Goal: Communication & Community: Answer question/provide support

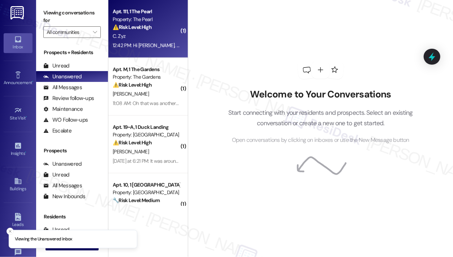
click at [151, 24] on strong "⚠️ Risk Level: High" at bounding box center [132, 27] width 39 height 7
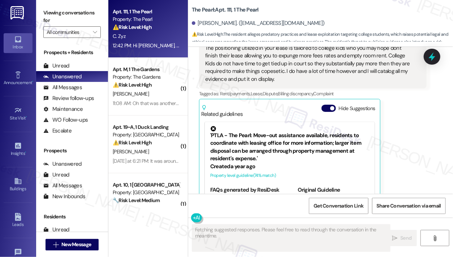
scroll to position [12977, 0]
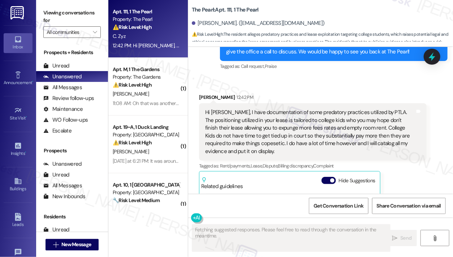
click at [255, 109] on div "Hi [PERSON_NAME], I have documentation of some predatory practices utilized by …" at bounding box center [310, 132] width 210 height 47
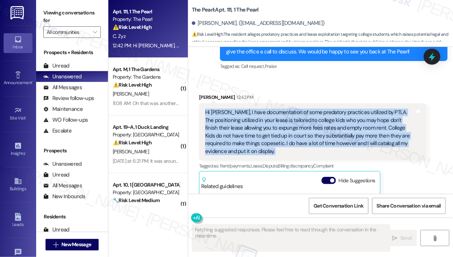
click at [255, 109] on div "Hi [PERSON_NAME], I have documentation of some predatory practices utilized by …" at bounding box center [310, 132] width 210 height 47
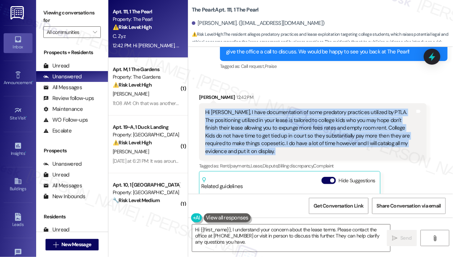
copy div "Hi [PERSON_NAME], I have documentation of some predatory practices utilized by …"
click at [326, 109] on div "Hi [PERSON_NAME], I have documentation of some predatory practices utilized by …" at bounding box center [310, 132] width 210 height 47
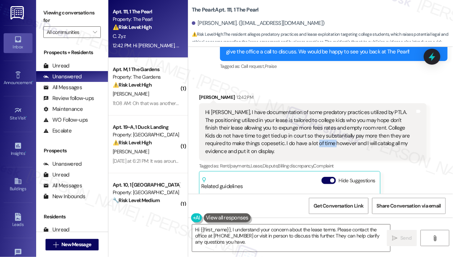
click at [326, 109] on div "Hi [PERSON_NAME], I have documentation of some predatory practices utilized by …" at bounding box center [310, 132] width 210 height 47
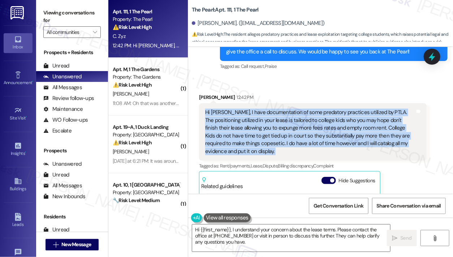
click at [326, 109] on div "Hi [PERSON_NAME], I have documentation of some predatory practices utilized by …" at bounding box center [310, 132] width 210 height 47
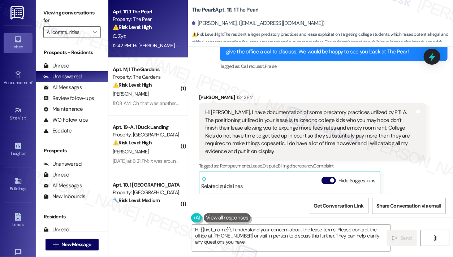
click at [65, 17] on label "Viewing conversations for" at bounding box center [71, 16] width 57 height 19
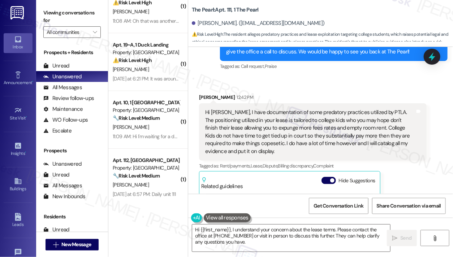
scroll to position [0, 0]
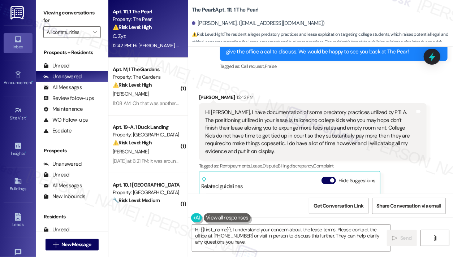
click at [69, 9] on label "Viewing conversations for" at bounding box center [71, 16] width 57 height 19
click at [285, 109] on div "Hi [PERSON_NAME], I have documentation of some predatory practices utilized by …" at bounding box center [310, 132] width 210 height 47
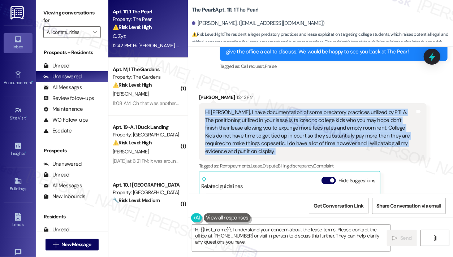
click at [285, 109] on div "Hi [PERSON_NAME], I have documentation of some predatory practices utilized by …" at bounding box center [310, 132] width 210 height 47
click at [286, 109] on div "Hi [PERSON_NAME], I have documentation of some predatory practices utilized by …" at bounding box center [310, 132] width 210 height 47
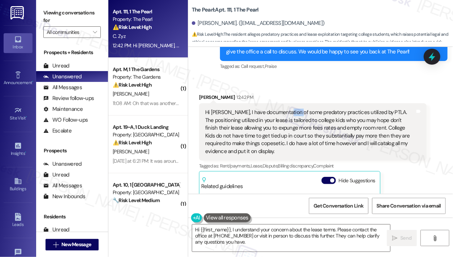
click at [286, 109] on div "Hi [PERSON_NAME], I have documentation of some predatory practices utilized by …" at bounding box center [310, 132] width 210 height 47
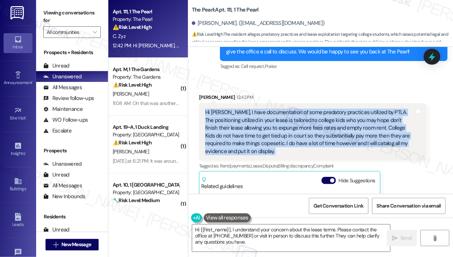
click at [286, 109] on div "Hi [PERSON_NAME], I have documentation of some predatory practices utilized by …" at bounding box center [310, 132] width 210 height 47
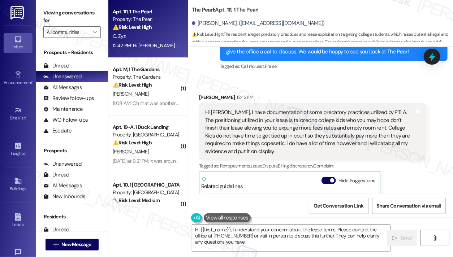
click at [54, 16] on label "Viewing conversations for" at bounding box center [71, 16] width 57 height 19
click at [223, 109] on div "Hi [PERSON_NAME], I have documentation of some predatory practices utilized by …" at bounding box center [310, 132] width 210 height 47
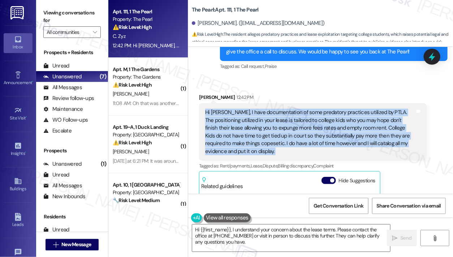
click at [223, 109] on div "Hi [PERSON_NAME], I have documentation of some predatory practices utilized by …" at bounding box center [310, 132] width 210 height 47
click at [292, 109] on div "Hi [PERSON_NAME], I have documentation of some predatory practices utilized by …" at bounding box center [310, 132] width 210 height 47
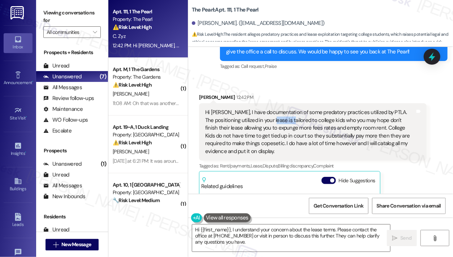
click at [292, 109] on div "Hi [PERSON_NAME], I have documentation of some predatory practices utilized by …" at bounding box center [310, 132] width 210 height 47
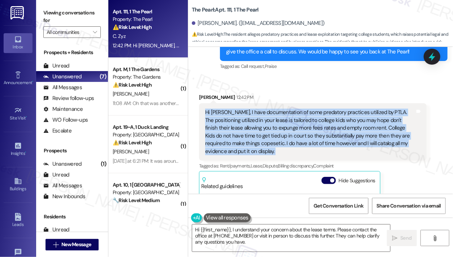
click at [292, 109] on div "Hi [PERSON_NAME], I have documentation of some predatory practices utilized by …" at bounding box center [310, 132] width 210 height 47
click at [236, 109] on div "Hi [PERSON_NAME], I have documentation of some predatory practices utilized by …" at bounding box center [310, 132] width 210 height 47
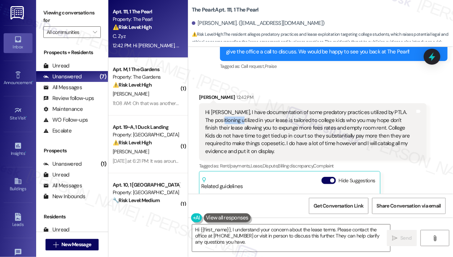
click at [236, 109] on div "Hi [PERSON_NAME], I have documentation of some predatory practices utilized by …" at bounding box center [310, 132] width 210 height 47
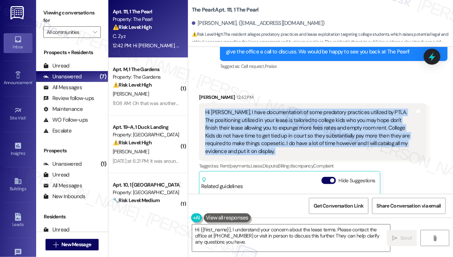
click at [236, 109] on div "Hi [PERSON_NAME], I have documentation of some predatory practices utilized by …" at bounding box center [310, 132] width 210 height 47
click at [291, 109] on div "Hi [PERSON_NAME], I have documentation of some predatory practices utilized by …" at bounding box center [310, 132] width 210 height 47
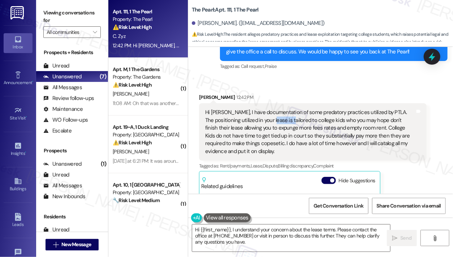
click at [291, 109] on div "Hi [PERSON_NAME], I have documentation of some predatory practices utilized by …" at bounding box center [310, 132] width 210 height 47
click at [237, 109] on div "Hi [PERSON_NAME], I have documentation of some predatory practices utilized by …" at bounding box center [310, 132] width 210 height 47
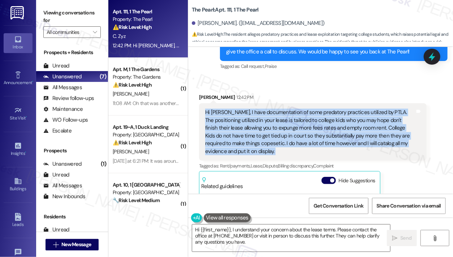
click at [237, 109] on div "Hi [PERSON_NAME], I have documentation of some predatory practices utilized by …" at bounding box center [310, 132] width 210 height 47
click at [282, 109] on div "Hi [PERSON_NAME], I have documentation of some predatory practices utilized by …" at bounding box center [310, 132] width 210 height 47
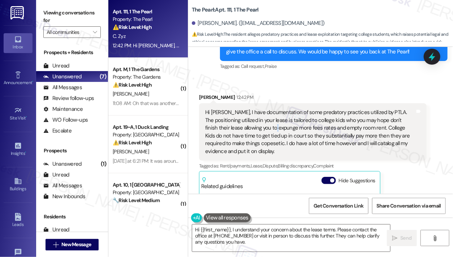
click at [282, 109] on div "Hi [PERSON_NAME], I have documentation of some predatory practices utilized by …" at bounding box center [310, 132] width 210 height 47
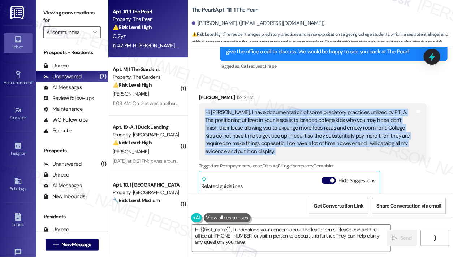
click at [282, 109] on div "Hi [PERSON_NAME], I have documentation of some predatory practices utilized by …" at bounding box center [310, 132] width 210 height 47
click at [319, 109] on div "Hi [PERSON_NAME], I have documentation of some predatory practices utilized by …" at bounding box center [310, 132] width 210 height 47
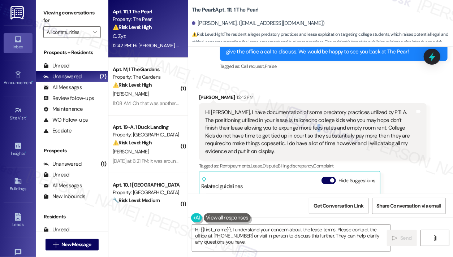
click at [319, 109] on div "Hi [PERSON_NAME], I have documentation of some predatory practices utilized by …" at bounding box center [310, 132] width 210 height 47
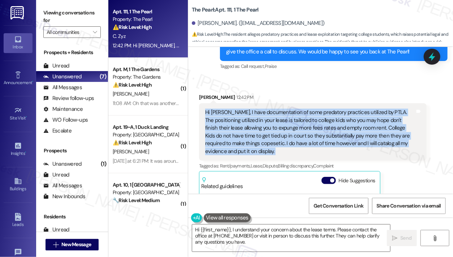
click at [319, 109] on div "Hi [PERSON_NAME], I have documentation of some predatory practices utilized by …" at bounding box center [310, 132] width 210 height 47
click at [219, 109] on div "Hi [PERSON_NAME], I have documentation of some predatory practices utilized by …" at bounding box center [310, 132] width 210 height 47
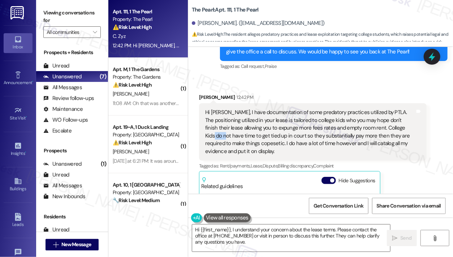
click at [219, 109] on div "Hi [PERSON_NAME], I have documentation of some predatory practices utilized by …" at bounding box center [310, 132] width 210 height 47
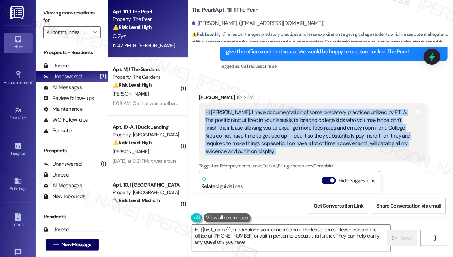
click at [219, 109] on div "Hi [PERSON_NAME], I have documentation of some predatory practices utilized by …" at bounding box center [310, 132] width 210 height 47
click at [324, 109] on div "Hi [PERSON_NAME], I have documentation of some predatory practices utilized by …" at bounding box center [310, 132] width 210 height 47
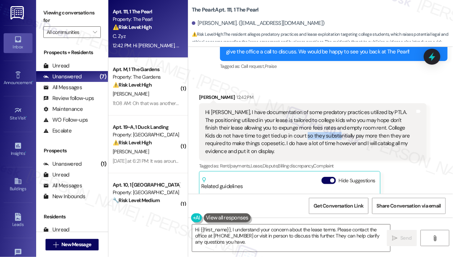
click at [324, 109] on div "Hi [PERSON_NAME], I have documentation of some predatory practices utilized by …" at bounding box center [310, 132] width 210 height 47
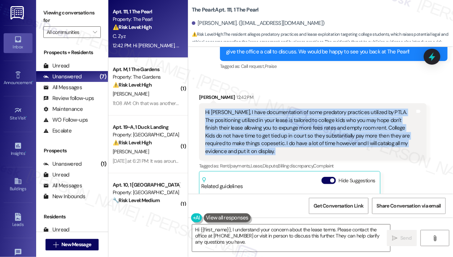
click at [324, 109] on div "Hi [PERSON_NAME], I have documentation of some predatory practices utilized by …" at bounding box center [310, 132] width 210 height 47
click at [249, 109] on div "Hi [PERSON_NAME], I have documentation of some predatory practices utilized by …" at bounding box center [310, 132] width 210 height 47
click at [274, 109] on div "Hi [PERSON_NAME], I have documentation of some predatory practices utilized by …" at bounding box center [310, 132] width 210 height 47
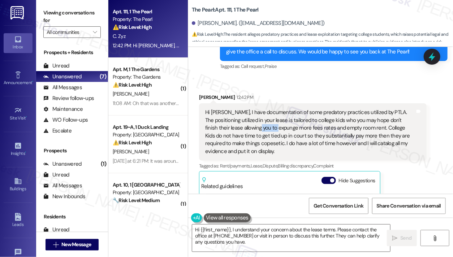
click at [274, 109] on div "Hi [PERSON_NAME], I have documentation of some predatory practices utilized by …" at bounding box center [310, 132] width 210 height 47
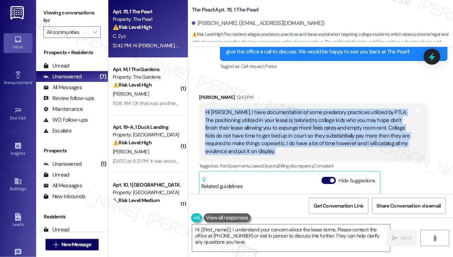
click at [274, 109] on div "Hi [PERSON_NAME], I have documentation of some predatory practices utilized by …" at bounding box center [310, 132] width 210 height 47
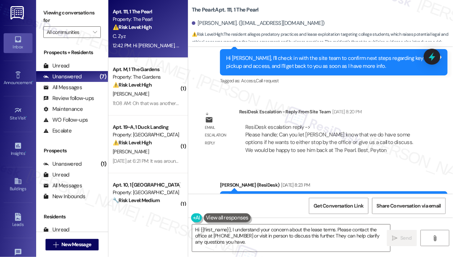
scroll to position [12833, 0]
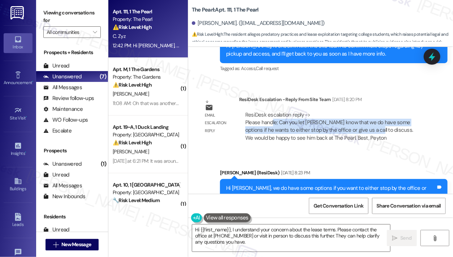
drag, startPoint x: 271, startPoint y: 91, endPoint x: 366, endPoint y: 99, distance: 94.7
click at [366, 111] on div "ResiDesk escalation reply -> Please handle; Can you let [PERSON_NAME] know that…" at bounding box center [333, 126] width 177 height 31
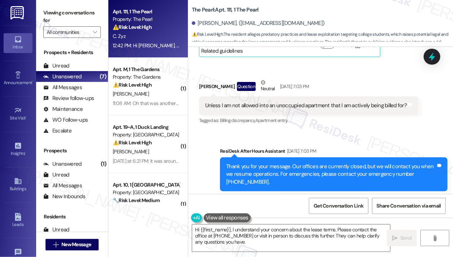
scroll to position [12580, 0]
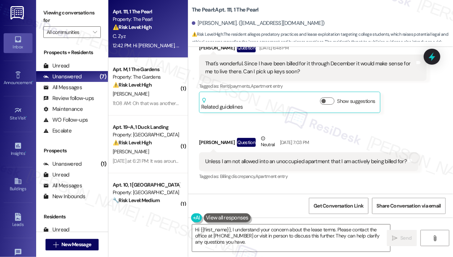
click at [243, 158] on div "Unless I am not allowed into an unoccupied apartment that I am actively being b…" at bounding box center [306, 162] width 202 height 8
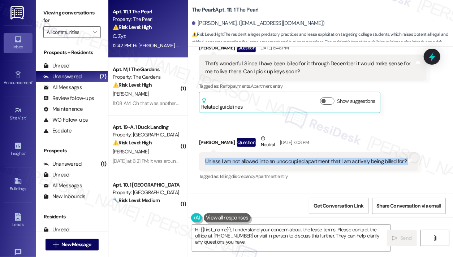
click at [243, 158] on div "Unless I am not allowed into an unoccupied apartment that I am actively being b…" at bounding box center [306, 162] width 202 height 8
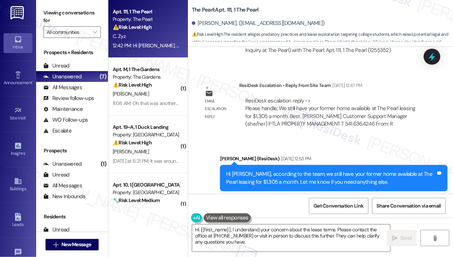
scroll to position [12326, 0]
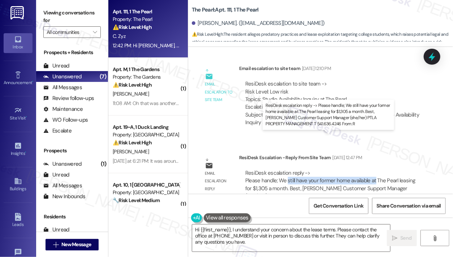
drag, startPoint x: 287, startPoint y: 147, endPoint x: 374, endPoint y: 149, distance: 86.8
click at [374, 170] on div "ResiDesk escalation reply -> Please handle; We still have your former home avai…" at bounding box center [330, 185] width 170 height 30
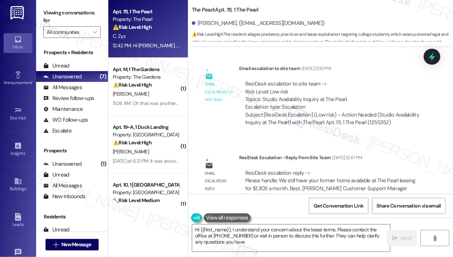
click at [269, 170] on div "ResiDesk escalation reply -> Please handle; We still have your former home avai…" at bounding box center [330, 185] width 170 height 30
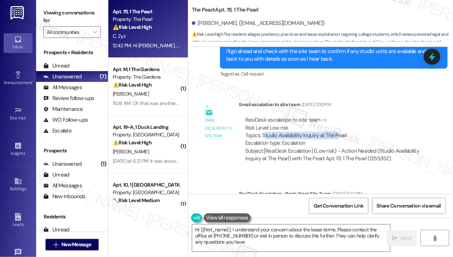
drag, startPoint x: 277, startPoint y: 100, endPoint x: 337, endPoint y: 101, distance: 59.7
click at [336, 116] on div "ResiDesk escalation to site team -> Risk Level: Low risk Topics: Studio Availab…" at bounding box center [332, 131] width 175 height 31
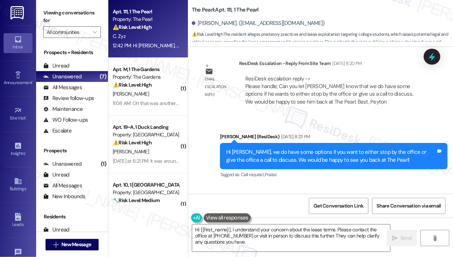
scroll to position [12941, 0]
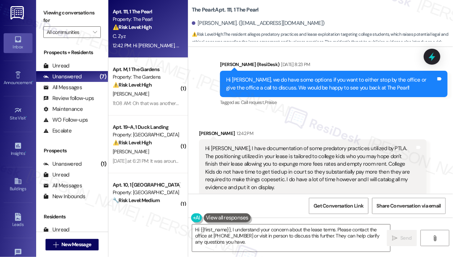
click at [263, 140] on div "Hi [PERSON_NAME], I have documentation of some predatory practices utilized by …" at bounding box center [313, 168] width 228 height 57
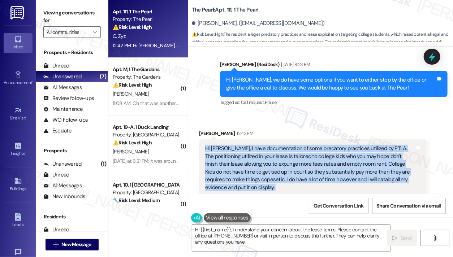
click at [263, 140] on div "Hi [PERSON_NAME], I have documentation of some predatory practices utilized by …" at bounding box center [313, 168] width 228 height 57
copy div "Hi [PERSON_NAME], I have documentation of some predatory practices utilized by …"
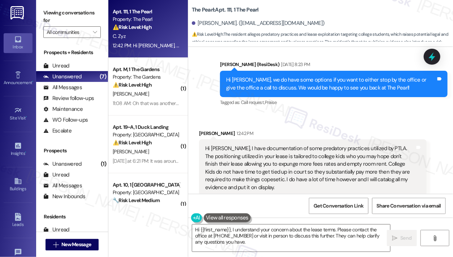
click at [62, 14] on label "Viewing conversations for" at bounding box center [71, 16] width 57 height 19
click at [271, 145] on div "Hi [PERSON_NAME], I have documentation of some predatory practices utilized by …" at bounding box center [310, 168] width 210 height 47
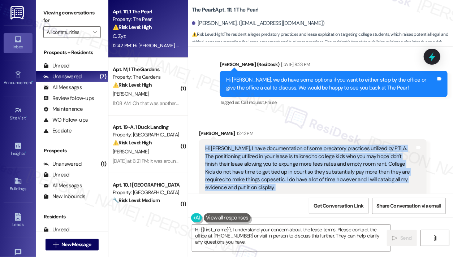
click at [271, 145] on div "Hi [PERSON_NAME], I have documentation of some predatory practices utilized by …" at bounding box center [310, 168] width 210 height 47
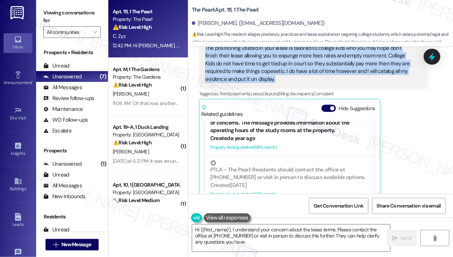
scroll to position [289, 0]
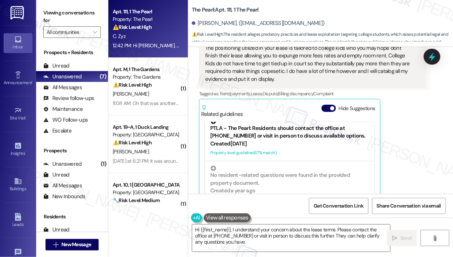
click at [264, 119] on div "PTLA - The Pearl: Residents should contact the office at [PHONE_NUMBER] or visi…" at bounding box center [289, 129] width 159 height 21
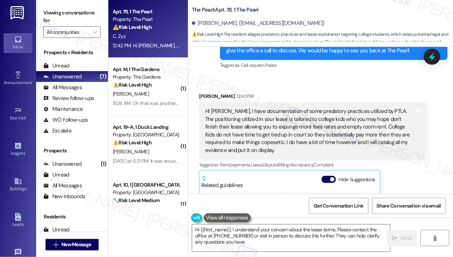
scroll to position [12977, 0]
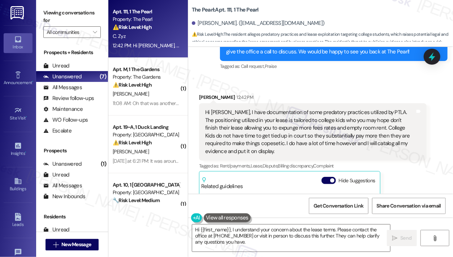
click at [344, 109] on div "Hi [PERSON_NAME], I have documentation of some predatory practices utilized by …" at bounding box center [310, 132] width 210 height 47
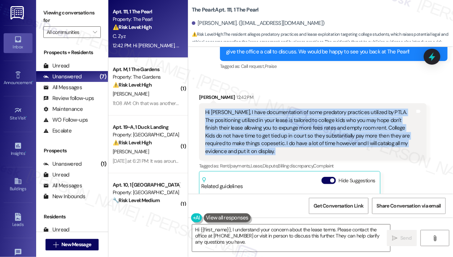
click at [344, 109] on div "Hi [PERSON_NAME], I have documentation of some predatory practices utilized by …" at bounding box center [310, 132] width 210 height 47
click at [370, 109] on div "Hi [PERSON_NAME], I have documentation of some predatory practices utilized by …" at bounding box center [310, 132] width 210 height 47
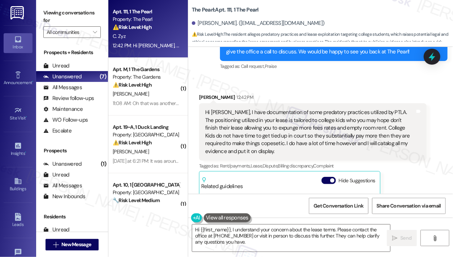
click at [370, 109] on div "Hi [PERSON_NAME], I have documentation of some predatory practices utilized by …" at bounding box center [310, 132] width 210 height 47
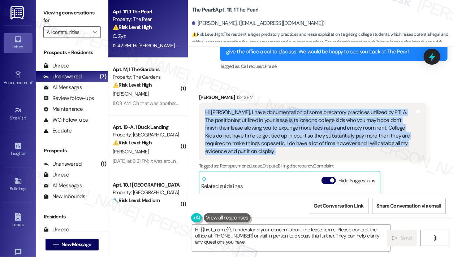
click at [370, 109] on div "Hi [PERSON_NAME], I have documentation of some predatory practices utilized by …" at bounding box center [310, 132] width 210 height 47
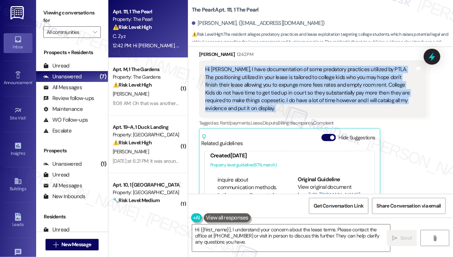
scroll to position [13050, 0]
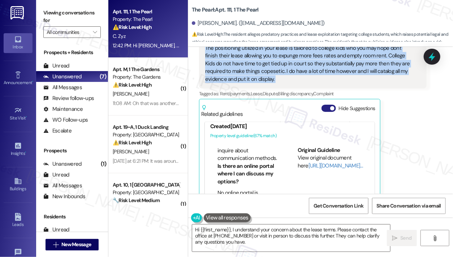
click at [328, 105] on button "Hide Suggestions" at bounding box center [329, 108] width 14 height 7
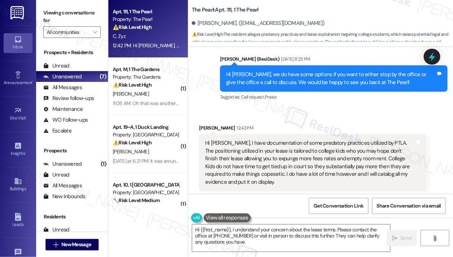
drag, startPoint x: 69, startPoint y: 13, endPoint x: 73, endPoint y: 11, distance: 4.0
click at [69, 13] on label "Viewing conversations for" at bounding box center [71, 16] width 57 height 19
click at [69, 16] on label "Viewing conversations for" at bounding box center [71, 16] width 57 height 19
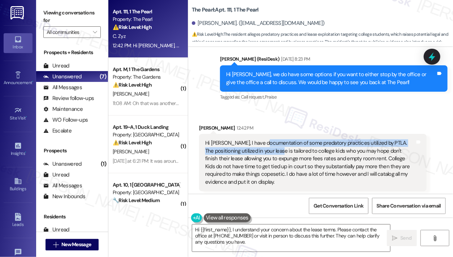
drag, startPoint x: 267, startPoint y: 101, endPoint x: 288, endPoint y: 115, distance: 25.5
click at [288, 134] on div "Hi [PERSON_NAME], I have documentation of some predatory practices utilized by …" at bounding box center [313, 162] width 228 height 57
click at [288, 140] on div "Hi [PERSON_NAME], I have documentation of some predatory practices utilized by …" at bounding box center [310, 163] width 210 height 47
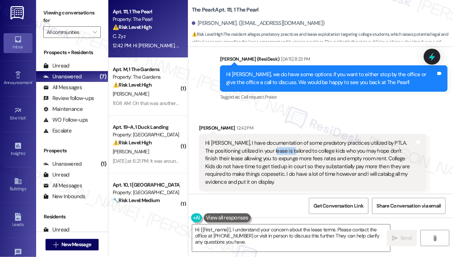
click at [288, 140] on div "Hi [PERSON_NAME], I have documentation of some predatory practices utilized by …" at bounding box center [310, 163] width 210 height 47
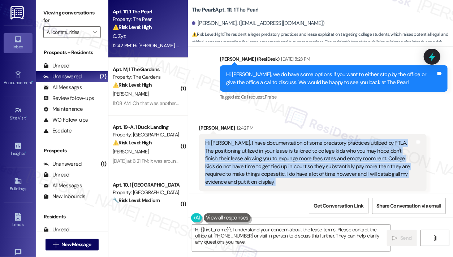
click at [288, 140] on div "Hi [PERSON_NAME], I have documentation of some predatory practices utilized by …" at bounding box center [310, 163] width 210 height 47
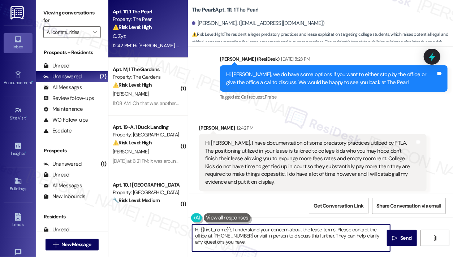
drag, startPoint x: 295, startPoint y: 245, endPoint x: 239, endPoint y: 236, distance: 56.8
click at [239, 236] on textarea "Hi {{first_name}}, I understand your concern about the lease terms. Please cont…" at bounding box center [291, 238] width 198 height 27
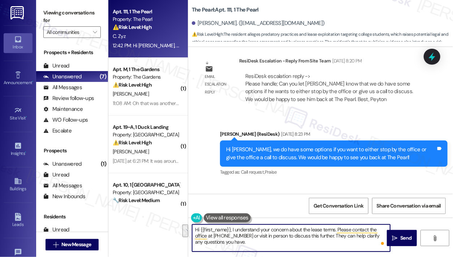
scroll to position [12874, 0]
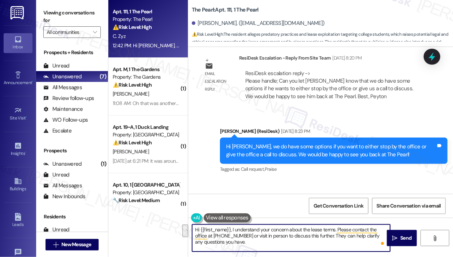
click at [291, 143] on div "Hi [PERSON_NAME], we do have some options if you want to either stop by the off…" at bounding box center [331, 151] width 210 height 16
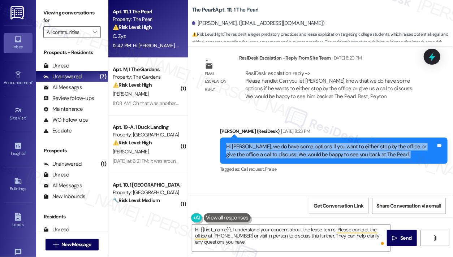
click at [291, 143] on div "Hi [PERSON_NAME], we do have some options if you want to either stop by the off…" at bounding box center [331, 151] width 210 height 16
click at [283, 143] on div "Hi [PERSON_NAME], we do have some options if you want to either stop by the off…" at bounding box center [331, 151] width 210 height 16
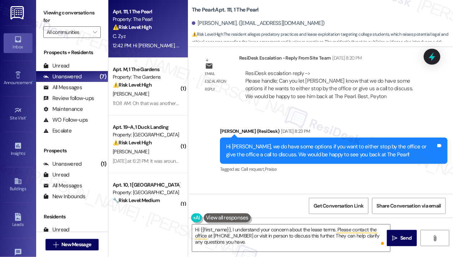
click at [283, 143] on div "Hi [PERSON_NAME], we do have some options if you want to either stop by the off…" at bounding box center [331, 151] width 210 height 16
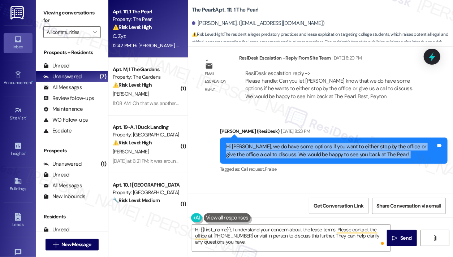
click at [283, 143] on div "Hi [PERSON_NAME], we do have some options if you want to either stop by the off…" at bounding box center [331, 151] width 210 height 16
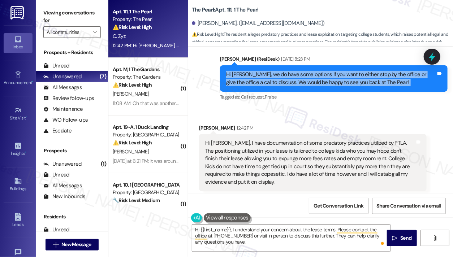
click at [331, 208] on button "Show suggestions" at bounding box center [327, 211] width 14 height 7
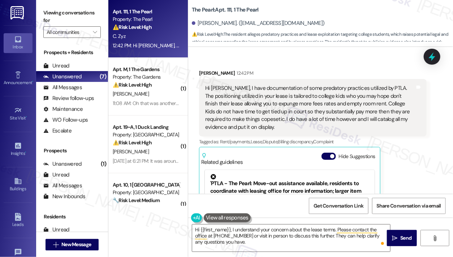
scroll to position [13019, 0]
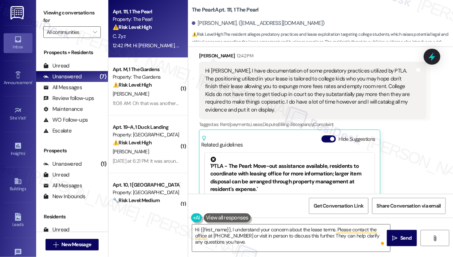
click at [261, 157] on div "'PTLA - The Pearl: Move-out assistance available, residents to coordinate with …" at bounding box center [289, 175] width 159 height 37
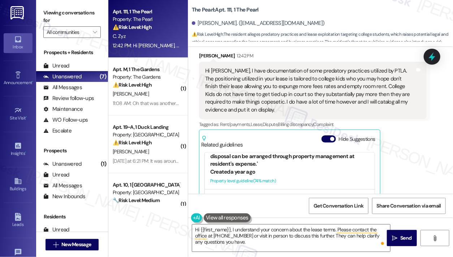
scroll to position [36, 0]
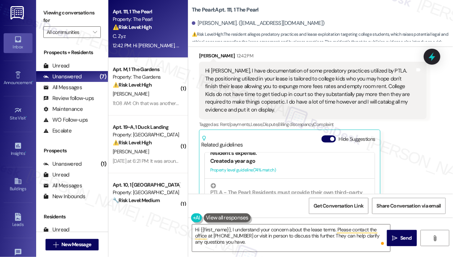
click at [242, 158] on div "Created a year ago" at bounding box center [289, 162] width 159 height 8
click at [315, 197] on link "[URL][DOMAIN_NAME]…" at bounding box center [336, 200] width 55 height 7
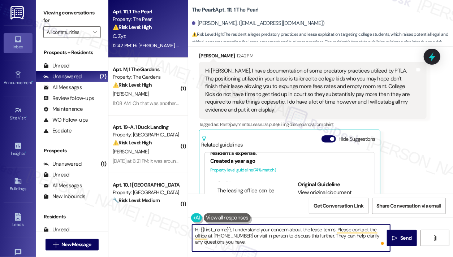
click at [325, 242] on textarea "Hi {{first_name}}, I understand your concern about the lease terms. Please cont…" at bounding box center [291, 238] width 198 height 27
click at [352, 67] on div "Hi [PERSON_NAME], I have documentation of some predatory practices utilized by …" at bounding box center [310, 90] width 210 height 47
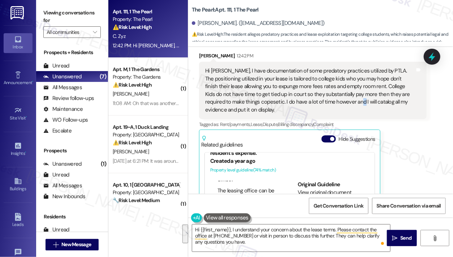
click at [352, 67] on div "Hi [PERSON_NAME], I have documentation of some predatory practices utilized by …" at bounding box center [310, 90] width 210 height 47
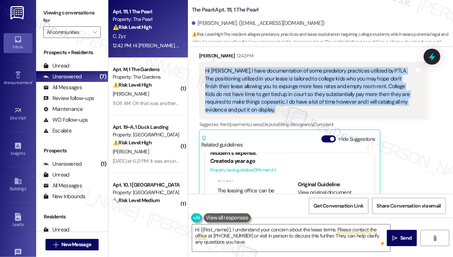
click at [352, 67] on div "Hi [PERSON_NAME], I have documentation of some predatory practices utilized by …" at bounding box center [310, 90] width 210 height 47
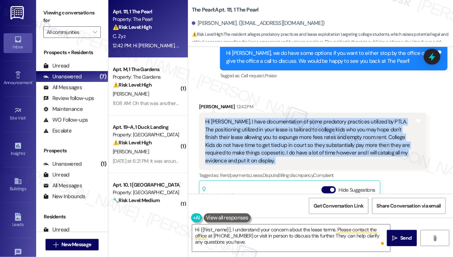
scroll to position [12910, 0]
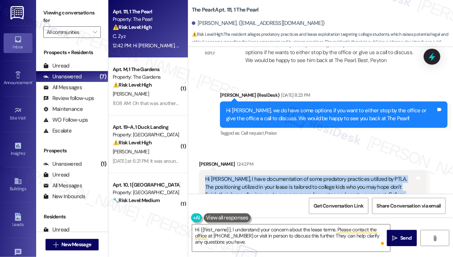
copy div "Hi [PERSON_NAME], I have documentation of some predatory practices utilized by …"
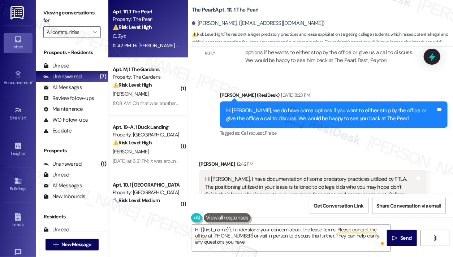
click at [75, 15] on label "Viewing conversations for" at bounding box center [71, 16] width 57 height 19
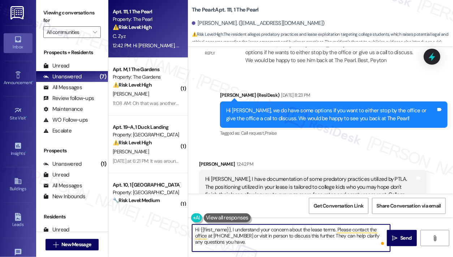
click at [255, 238] on textarea "Hi {{first_name}}, I understand your concern about the lease terms. Please cont…" at bounding box center [291, 238] width 198 height 27
drag, startPoint x: 232, startPoint y: 229, endPoint x: 334, endPoint y: 224, distance: 102.4
click at [335, 224] on div "Hi {{first_name}}, I understand your concern about the lease terms. Please cont…" at bounding box center [320, 245] width 265 height 54
paste textarea "Thanks for sharing your concerns and the documentation you’ve gathered. I under…"
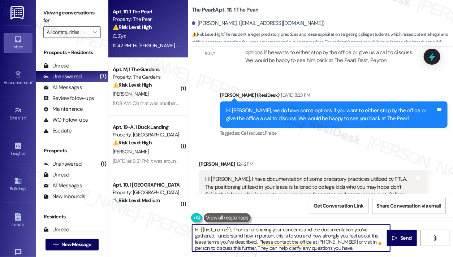
drag, startPoint x: 235, startPoint y: 230, endPoint x: 250, endPoint y: 230, distance: 14.5
click at [235, 230] on textarea "Hi {{first_name}}, Thanks for sharing your concerns and the documentation you’v…" at bounding box center [291, 238] width 198 height 27
click at [242, 236] on textarea "Hi {{first_name}}, thanks for sharing your concerns and the documentation you’v…" at bounding box center [291, 238] width 198 height 27
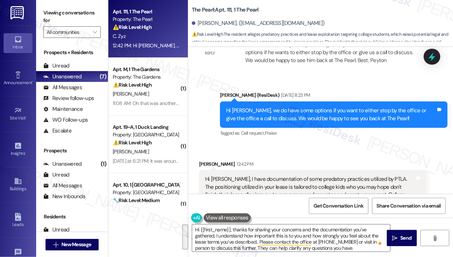
click at [66, 11] on label "Viewing conversations for" at bounding box center [71, 16] width 57 height 19
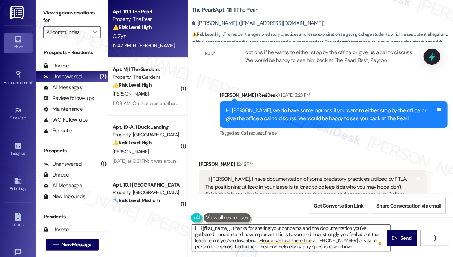
click at [259, 240] on textarea "Hi {{first_name}}, thanks for sharing your concerns and the documentation you’v…" at bounding box center [291, 238] width 198 height 27
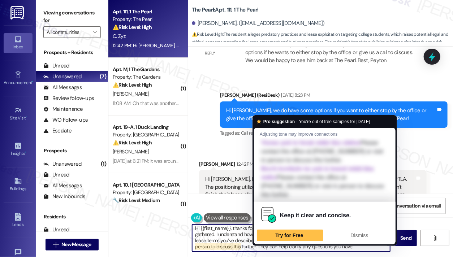
click at [261, 240] on textarea "Hi {{first_name}}, thanks for sharing your concerns and the documentation you’v…" at bounding box center [291, 238] width 198 height 27
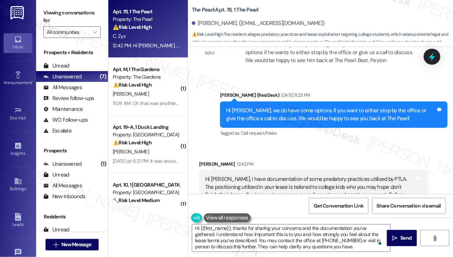
click at [61, 12] on label "Viewing conversations for" at bounding box center [71, 16] width 57 height 19
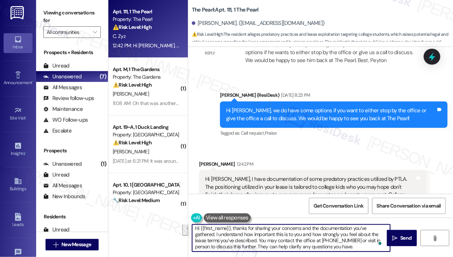
drag, startPoint x: 353, startPoint y: 248, endPoint x: 258, endPoint y: 242, distance: 95.3
click at [258, 242] on textarea "Hi {{first_name}}, thanks for sharing your concerns and the documentation you’v…" at bounding box center [291, 238] width 198 height 27
paste textarea "I’ll share this with the site team for review and will follow up once I have mo…"
click at [276, 240] on textarea "Hi {{first_name}}, thanks for sharing your concerns and the documentation you’v…" at bounding box center [291, 238] width 198 height 27
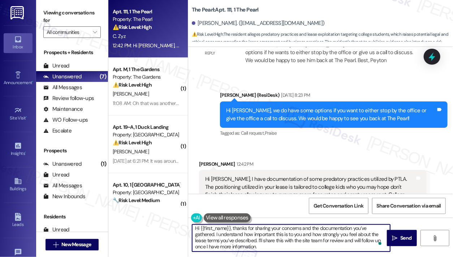
click at [276, 240] on textarea "Hi {{first_name}}, thanks for sharing your concerns and the documentation you’v…" at bounding box center [291, 238] width 198 height 27
click at [296, 235] on textarea "Hi {{first_name}}, thanks for sharing your concerns and the documentation you’v…" at bounding box center [291, 238] width 198 height 27
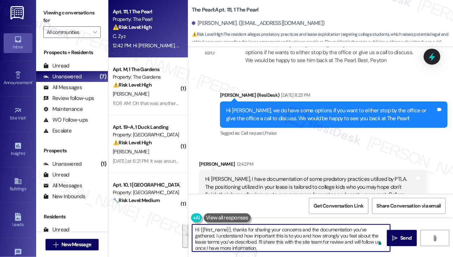
scroll to position [0, 0]
click at [297, 235] on textarea "Hi {{first_name}}, thanks for sharing your concerns and the documentation you’v…" at bounding box center [291, 238] width 198 height 27
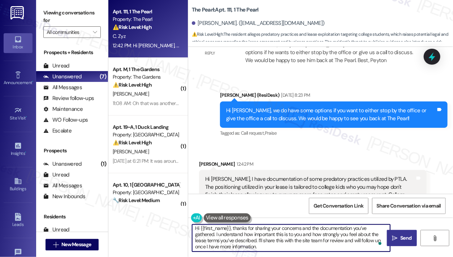
type textarea "Hi {{first_name}}, thanks for sharing your concerns and the documentation you’v…"
click at [394, 238] on icon "" at bounding box center [394, 239] width 5 height 6
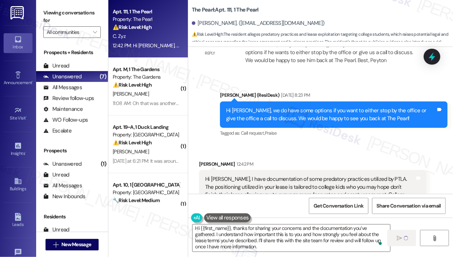
click at [314, 176] on div "Hi [PERSON_NAME], I have documentation of some predatory practices utilized by …" at bounding box center [310, 199] width 210 height 47
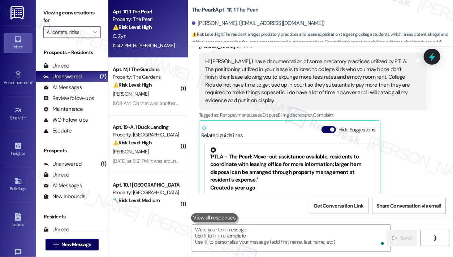
scroll to position [13049, 0]
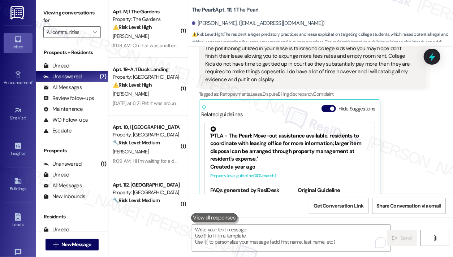
click at [53, 18] on label "Viewing conversations for" at bounding box center [71, 16] width 57 height 19
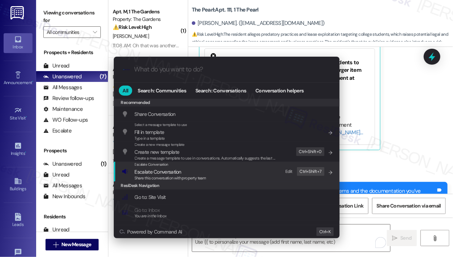
click at [221, 174] on div "Escalate Conversation Escalate Conversation Share this conversation with proper…" at bounding box center [228, 172] width 212 height 20
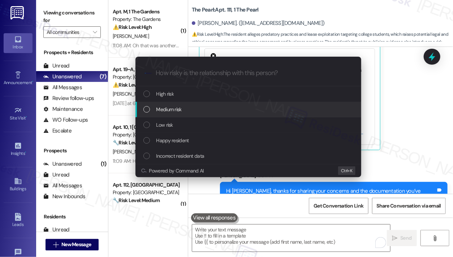
click at [207, 110] on div "Medium risk" at bounding box center [250, 110] width 212 height 8
paste input "Concern Regarding Lease Practices"
type input "Concern Regarding Lease Practices"
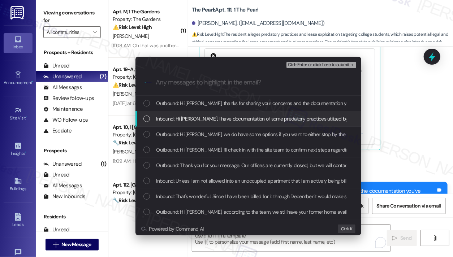
click at [238, 126] on div "Inbound: Hi [PERSON_NAME], I have documentation of some predatory practices uti…" at bounding box center [249, 119] width 226 height 16
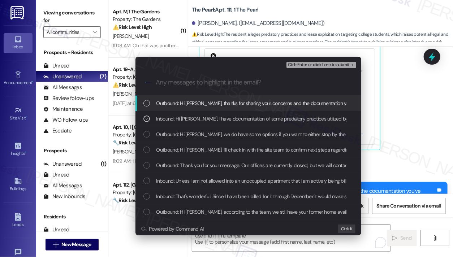
click at [324, 66] on span "Ctrl+Enter or click here to submit" at bounding box center [319, 65] width 62 height 5
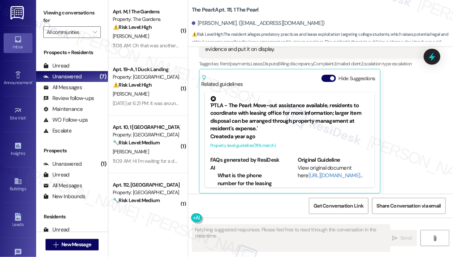
scroll to position [13049, 0]
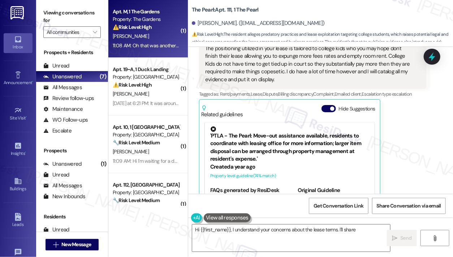
type textarea "Hi {{first_name}}, I understand your concerns about the lease terms. I'll share…"
click at [166, 35] on div "[PERSON_NAME]" at bounding box center [146, 36] width 68 height 9
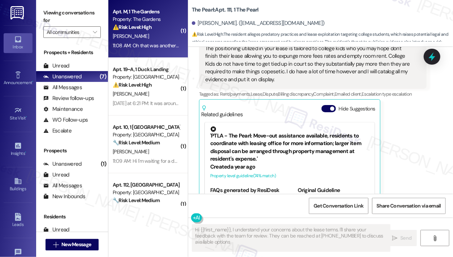
type textarea "Hi {{first_name}}, I understand your concerns about the lease terms. I'll share…"
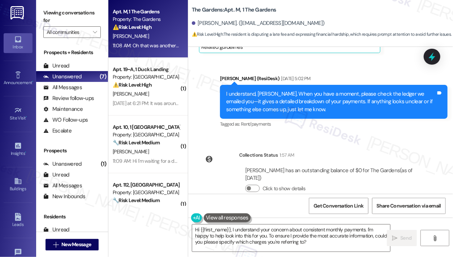
scroll to position [5203, 0]
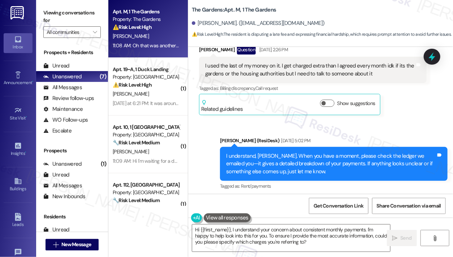
click at [248, 153] on div "I understand, [PERSON_NAME]. When you have a moment, please check the ledger we…" at bounding box center [331, 164] width 210 height 23
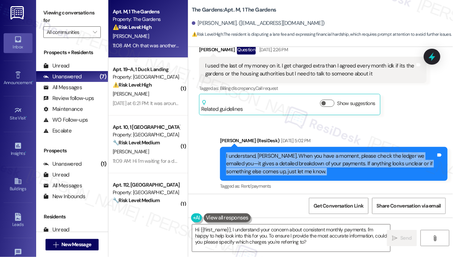
click at [248, 153] on div "I understand, [PERSON_NAME]. When you have a moment, please check the ledger we…" at bounding box center [331, 164] width 210 height 23
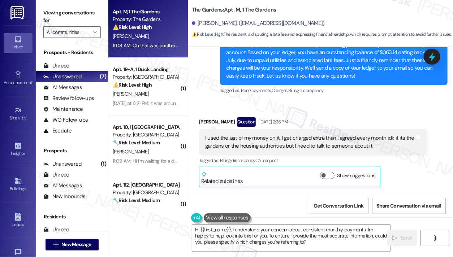
click at [231, 134] on div "I used the last of my money on it. I get charged extra than I agreed every mont…" at bounding box center [310, 142] width 210 height 16
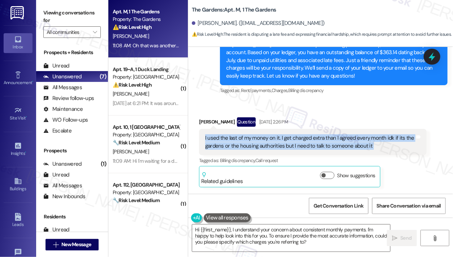
click at [231, 134] on div "I used the last of my money on it. I get charged extra than I agreed every mont…" at bounding box center [310, 142] width 210 height 16
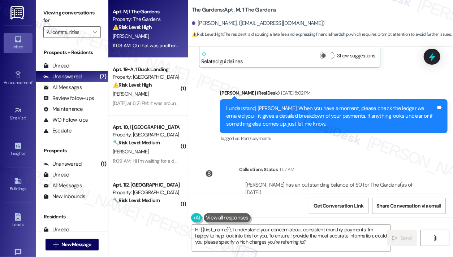
scroll to position [5240, 0]
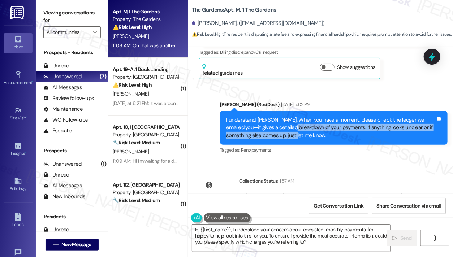
click at [284, 116] on div "I understand, [PERSON_NAME]. When you have a moment, please check the ledger we…" at bounding box center [331, 127] width 210 height 23
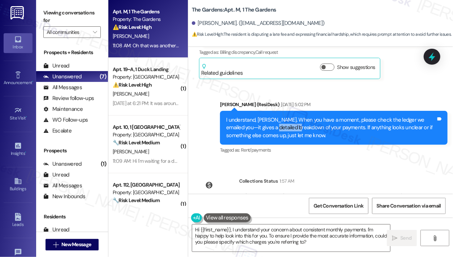
click at [284, 116] on div "I understand, [PERSON_NAME]. When you have a moment, please check the ledger we…" at bounding box center [331, 127] width 210 height 23
drag, startPoint x: 284, startPoint y: 92, endPoint x: 260, endPoint y: 82, distance: 25.9
click at [260, 116] on div "I understand, [PERSON_NAME]. When you have a moment, please check the ledger we…" at bounding box center [331, 127] width 210 height 23
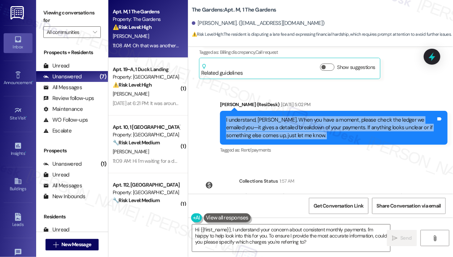
click at [260, 116] on div "I understand, [PERSON_NAME]. When you have a moment, please check the ledger we…" at bounding box center [331, 127] width 210 height 23
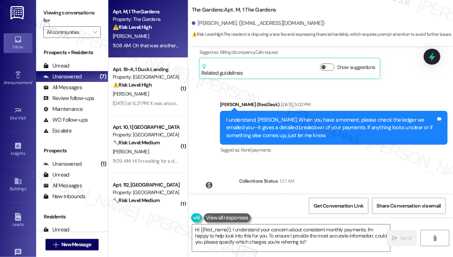
click at [65, 19] on label "Viewing conversations for" at bounding box center [71, 16] width 57 height 19
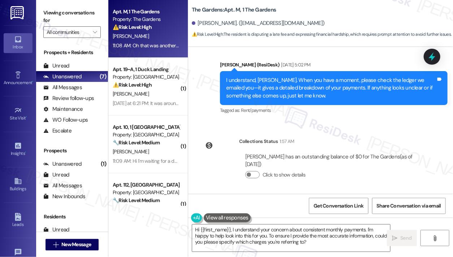
scroll to position [5312, 0]
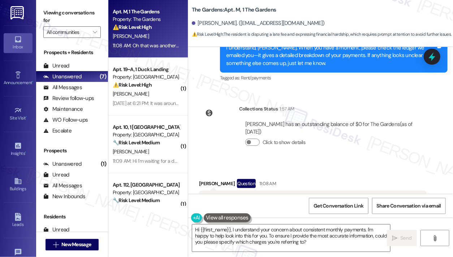
click at [234, 196] on div "Oh that was another late fee honestly just want to pay the same each month im b…" at bounding box center [310, 204] width 210 height 16
copy div "Oh that was another late fee honestly just want to pay the same each month im b…"
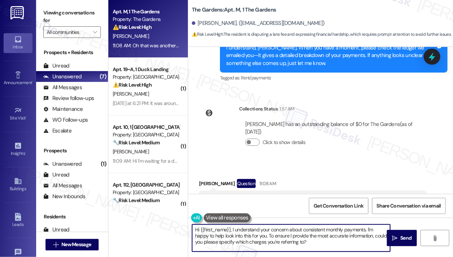
click at [262, 226] on textarea "Hi {{first_name}}, I understand your concern about consistent monthly payments.…" at bounding box center [291, 238] width 198 height 27
click at [242, 235] on textarea "Hi {{first_name}}, I understand your concern about consistent monthly payments.…" at bounding box center [291, 238] width 198 height 27
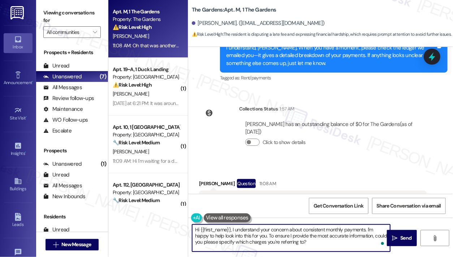
click at [242, 235] on textarea "Hi {{first_name}}, I understand your concern about consistent monthly payments.…" at bounding box center [291, 238] width 198 height 27
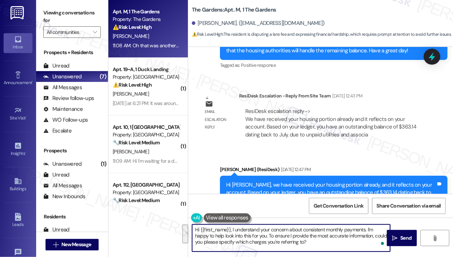
scroll to position [4950, 0]
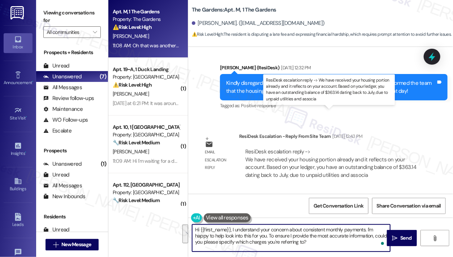
click at [296, 148] on div "ResiDesk escalation reply -> We have received your housing portion already and …" at bounding box center [330, 163] width 171 height 30
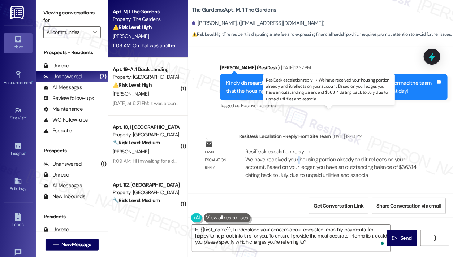
click at [296, 148] on div "ResiDesk escalation reply -> We have received your housing portion already and …" at bounding box center [330, 163] width 171 height 30
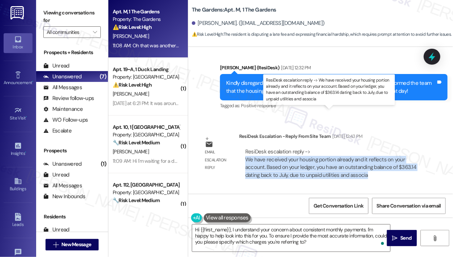
click at [296, 148] on div "ResiDesk escalation reply -> We have received your housing portion already and …" at bounding box center [330, 163] width 171 height 30
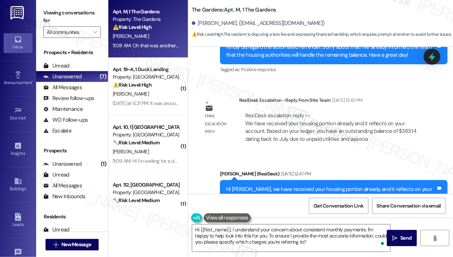
click at [299, 180] on div "Hi [PERSON_NAME], we have received your housing portion already, and it reflect…" at bounding box center [334, 205] width 228 height 50
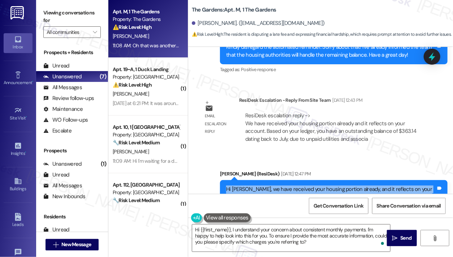
click at [299, 180] on div "Hi [PERSON_NAME], we have received your housing portion already, and it reflect…" at bounding box center [334, 205] width 228 height 50
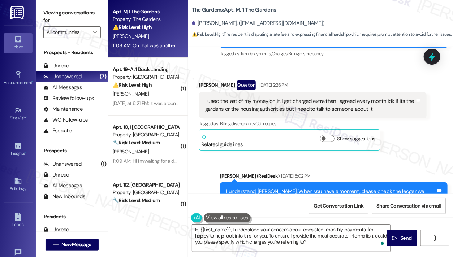
scroll to position [5312, 0]
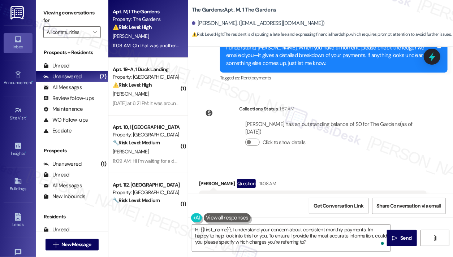
click at [274, 196] on div "Oh that was another late fee honestly just want to pay the same each month im b…" at bounding box center [310, 204] width 210 height 16
click at [289, 231] on textarea "Hi {{first_name}}, I understand your concern about consistent monthly payments.…" at bounding box center [291, 238] width 198 height 27
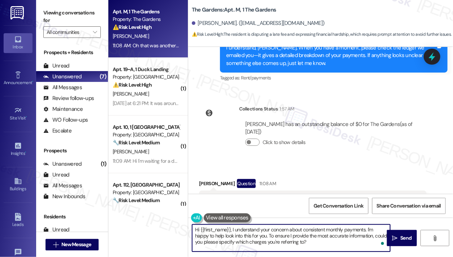
click at [289, 231] on textarea "Hi {{first_name}}, I understand your concern about consistent monthly payments.…" at bounding box center [291, 238] width 198 height 27
click at [282, 241] on textarea "Hi {{first_name}}, I understand your concern about consistent monthly payments.…" at bounding box center [291, 238] width 198 height 27
drag, startPoint x: 329, startPoint y: 243, endPoint x: 368, endPoint y: 229, distance: 41.5
click at [368, 229] on textarea "Hi {{first_name}}, I understand your concern about consistent monthly payments.…" at bounding box center [291, 238] width 198 height 27
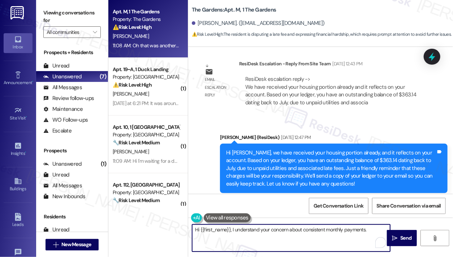
scroll to position [4915, 0]
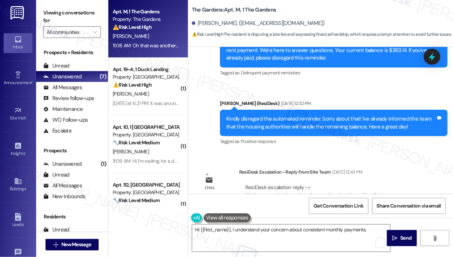
click at [55, 13] on label "Viewing conversations for" at bounding box center [71, 16] width 57 height 19
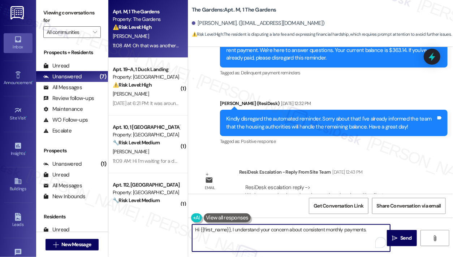
click at [369, 230] on textarea "Hi {{first_name}}, I understand your concern about consistent monthly payments." at bounding box center [291, 238] width 198 height 27
paste textarea "Just a friendly reminder that payments should be made closer to the 1st of the …"
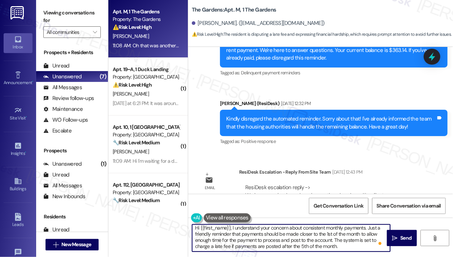
scroll to position [1, 0]
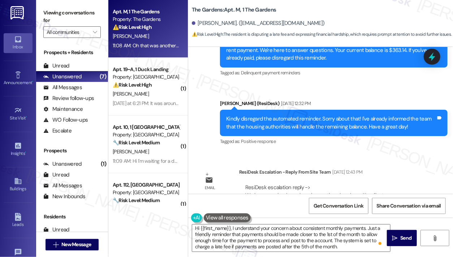
click at [76, 14] on label "Viewing conversations for" at bounding box center [71, 16] width 57 height 19
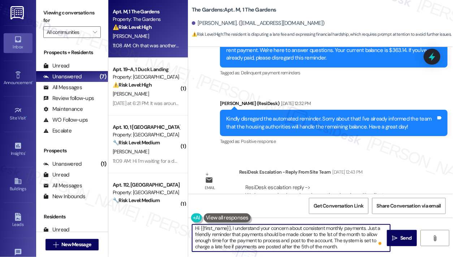
click at [250, 237] on textarea "Hi {{first_name}}, I understand your concern about consistent monthly payments.…" at bounding box center [291, 238] width 198 height 27
click at [236, 232] on textarea "Hi {{first_name}}, I understand your concern about consistent monthly payments.…" at bounding box center [291, 238] width 198 height 27
click at [308, 231] on textarea "Hi {{first_name}}, I understand your concern about consistent monthly payments.…" at bounding box center [291, 238] width 198 height 27
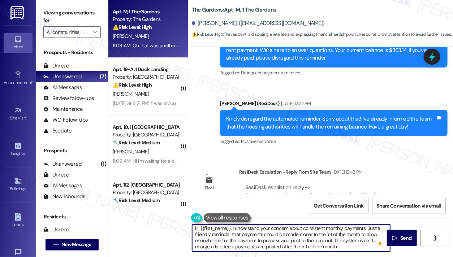
click at [308, 231] on textarea "Hi {{first_name}}, I understand your concern about consistent monthly payments.…" at bounding box center [291, 238] width 198 height 27
click at [341, 230] on textarea "Hi {{first_name}}, I understand your concern about consistent monthly payments.…" at bounding box center [291, 238] width 198 height 27
click at [312, 228] on textarea "Hi {{first_name}}, I understand your concern about consistent monthly payments.…" at bounding box center [291, 238] width 198 height 27
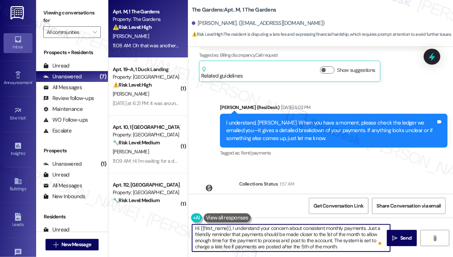
scroll to position [5312, 0]
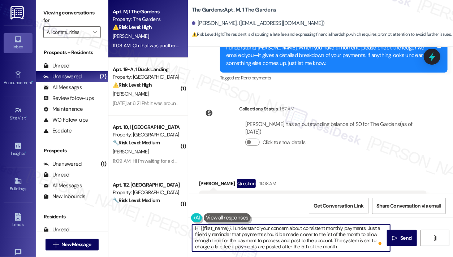
click at [223, 232] on textarea "Hi {{first_name}}, I understand your concern about consistent monthly payments.…" at bounding box center [291, 238] width 198 height 27
click at [258, 237] on textarea "Hi {{first_name}}, I understand your concern about consistent monthly payments.…" at bounding box center [291, 238] width 198 height 27
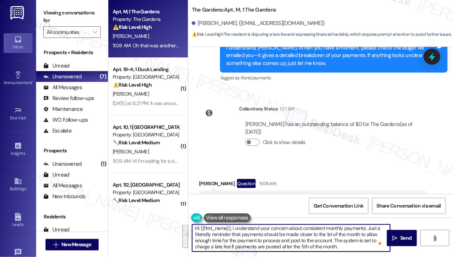
click at [258, 237] on textarea "Hi {{first_name}}, I understand your concern about consistent monthly payments.…" at bounding box center [291, 238] width 198 height 27
click at [304, 242] on textarea "Hi {{first_name}}, I understand your concern about consistent monthly payments.…" at bounding box center [291, 238] width 198 height 27
click at [334, 241] on textarea "Hi {{first_name}}, I understand your concern about consistent monthly payments.…" at bounding box center [291, 238] width 198 height 27
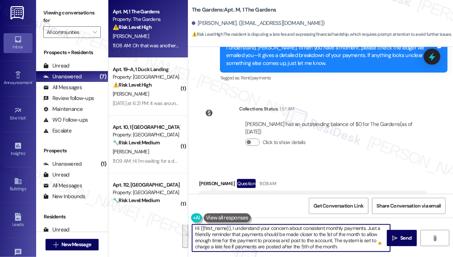
click at [363, 245] on textarea "Hi {{first_name}}, I understand your concern about consistent monthly payments.…" at bounding box center [291, 238] width 198 height 27
click at [277, 196] on div "Oh that was another late fee honestly just want to pay the same each month im b…" at bounding box center [310, 204] width 210 height 16
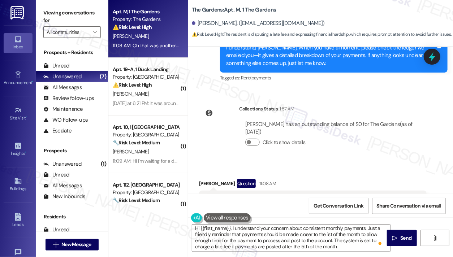
click at [277, 196] on div "Oh that was another late fee honestly just want to pay the same each month im b…" at bounding box center [310, 204] width 210 height 16
click at [65, 8] on label "Viewing conversations for" at bounding box center [71, 16] width 57 height 19
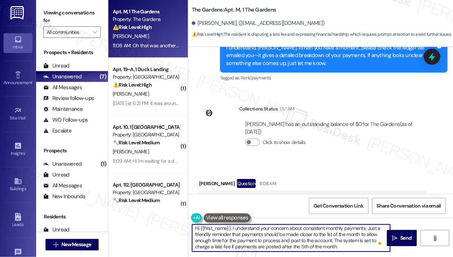
click at [275, 235] on textarea "Hi {{first_name}}, I understand your concern about consistent monthly payments.…" at bounding box center [291, 238] width 198 height 27
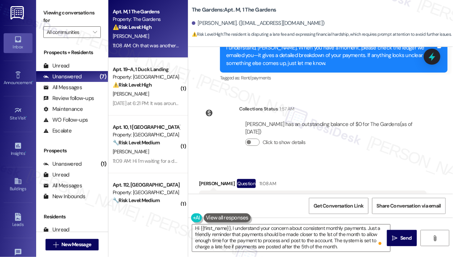
click at [66, 14] on label "Viewing conversations for" at bounding box center [71, 16] width 57 height 19
click at [253, 196] on div "Oh that was another late fee honestly just want to pay the same each month im b…" at bounding box center [310, 204] width 210 height 16
copy div "Oh that was another late fee honestly just want to pay the same each month im b…"
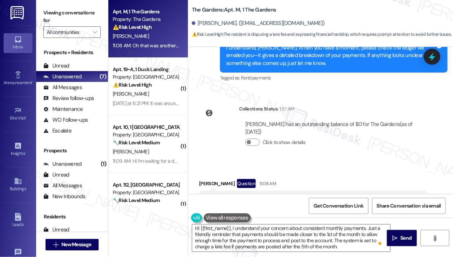
drag, startPoint x: 71, startPoint y: 17, endPoint x: 74, endPoint y: 17, distance: 3.6
click at [71, 17] on label "Viewing conversations for" at bounding box center [71, 16] width 57 height 19
drag, startPoint x: 51, startPoint y: 16, endPoint x: 78, endPoint y: 40, distance: 35.9
click at [51, 16] on label "Viewing conversations for" at bounding box center [71, 16] width 57 height 19
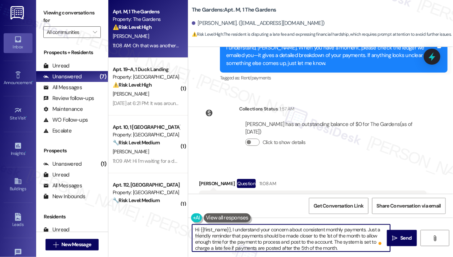
scroll to position [0, 0]
drag, startPoint x: 232, startPoint y: 227, endPoint x: 367, endPoint y: 226, distance: 135.2
click at [367, 226] on textarea "Hi {{first_name}}, I understand your concern about consistent monthly payments.…" at bounding box center [291, 238] width 198 height 27
paste textarea "Thanks for sharing this with me. I understand how difficult it can be to manage…"
click at [233, 229] on textarea "Hi {{first_name}}, Thanks for sharing this with me. I understand how difficult …" at bounding box center [291, 238] width 198 height 27
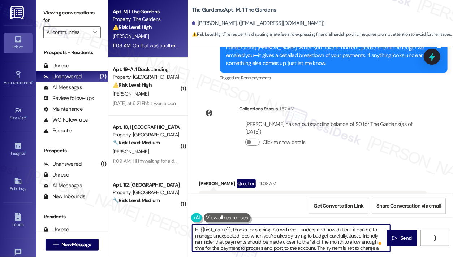
click at [346, 235] on textarea "Hi {{first_name}}, thanks for sharing this with me. I understand how difficult …" at bounding box center [291, 238] width 198 height 27
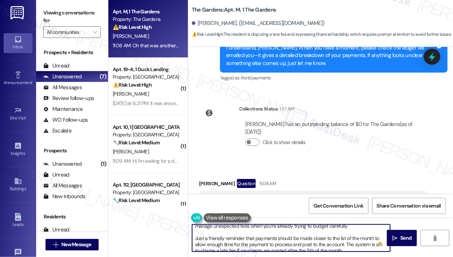
scroll to position [14, 0]
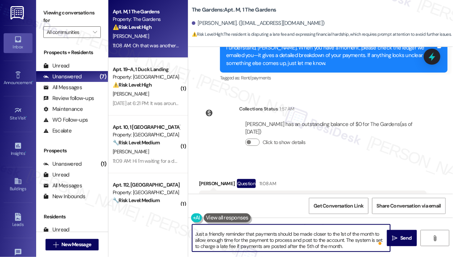
click at [324, 244] on textarea "Hi {{first_name}}, thanks for sharing this with me. I understand how difficult …" at bounding box center [291, 238] width 198 height 27
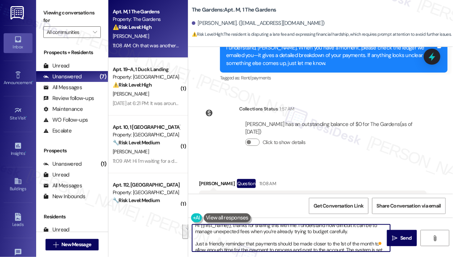
scroll to position [0, 0]
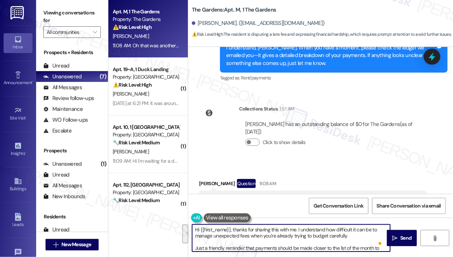
click at [317, 241] on textarea "Hi {{first_name}}, thanks for sharing this with me. I understand how difficult …" at bounding box center [291, 238] width 198 height 27
click at [344, 232] on textarea "Hi {{first_name}}, thanks for sharing this with me. I understand how difficult …" at bounding box center [291, 238] width 198 height 27
click at [358, 238] on textarea "Hi {{first_name}}, thanks for sharing this with me. I understand how difficult …" at bounding box center [291, 238] width 198 height 27
drag, startPoint x: 272, startPoint y: 230, endPoint x: 299, endPoint y: 230, distance: 27.5
click at [299, 230] on textarea "Hi {{first_name}}, thanks for sharing this with me. I understand how difficult …" at bounding box center [291, 238] width 198 height 27
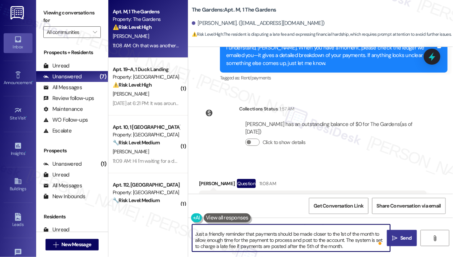
type textarea "Hi {{first_name}}, thanks for sharing this with me. I understand how difficult …"
click at [401, 235] on span "Send" at bounding box center [406, 239] width 11 height 8
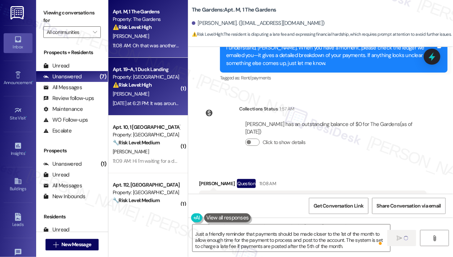
click at [137, 91] on div "[PERSON_NAME]" at bounding box center [146, 94] width 68 height 9
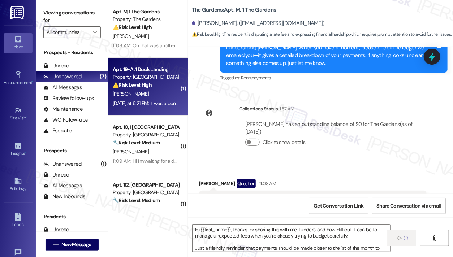
type textarea "Fetching suggested responses. Please feel free to read through the conversation…"
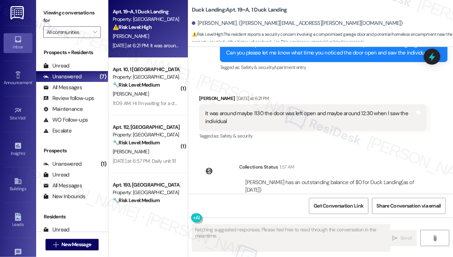
click at [265, 110] on div "It was around maybe 1130 the door was left open and maybe around 12:30 when I s…" at bounding box center [310, 118] width 210 height 16
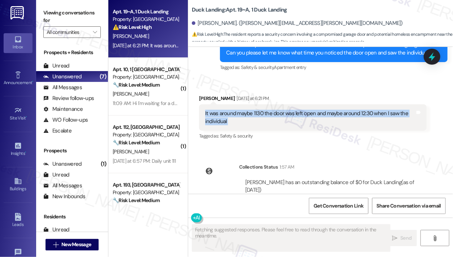
click at [265, 110] on div "It was around maybe 1130 the door was left open and maybe around 12:30 when I s…" at bounding box center [310, 118] width 210 height 16
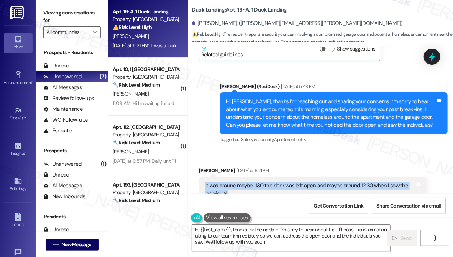
type textarea "Hi {{first_name}}, thanks for the update. I'm sorry to hear about that. I'll pa…"
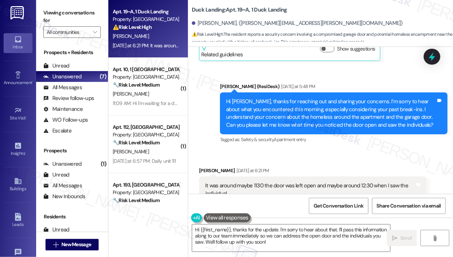
click at [277, 98] on div "Hi [PERSON_NAME], thanks for reaching out and sharing your concerns. I’m sorry …" at bounding box center [331, 113] width 210 height 31
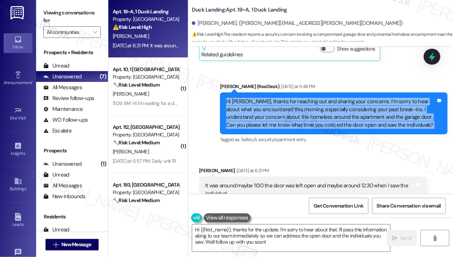
click at [277, 98] on div "Hi [PERSON_NAME], thanks for reaching out and sharing your concerns. I’m sorry …" at bounding box center [331, 113] width 210 height 31
click at [324, 98] on div "Hi [PERSON_NAME], thanks for reaching out and sharing your concerns. I’m sorry …" at bounding box center [331, 113] width 210 height 31
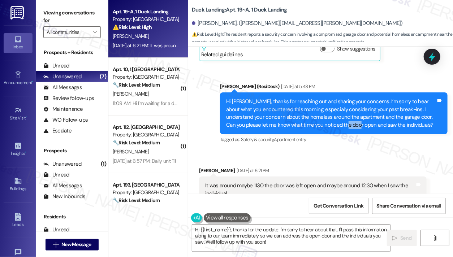
click at [324, 98] on div "Hi [PERSON_NAME], thanks for reaching out and sharing your concerns. I’m sorry …" at bounding box center [331, 113] width 210 height 31
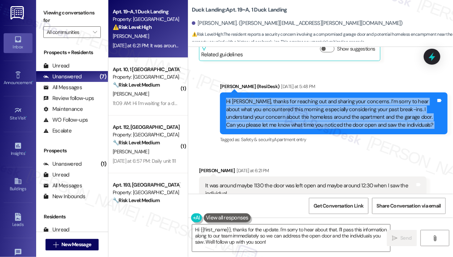
click at [325, 98] on div "Hi [PERSON_NAME], thanks for reaching out and sharing your concerns. I’m sorry …" at bounding box center [331, 113] width 210 height 31
click at [290, 98] on div "Hi [PERSON_NAME], thanks for reaching out and sharing your concerns. I’m sorry …" at bounding box center [331, 113] width 210 height 31
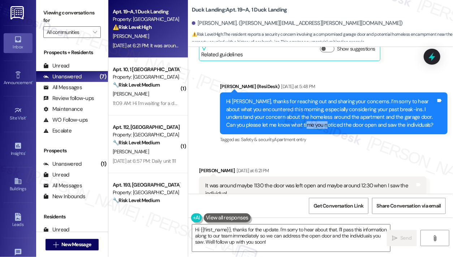
click at [290, 98] on div "Hi [PERSON_NAME], thanks for reaching out and sharing your concerns. I’m sorry …" at bounding box center [331, 113] width 210 height 31
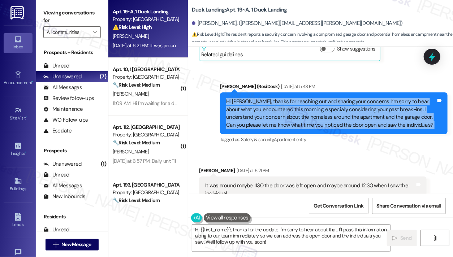
click at [290, 98] on div "Hi [PERSON_NAME], thanks for reaching out and sharing your concerns. I’m sorry …" at bounding box center [331, 113] width 210 height 31
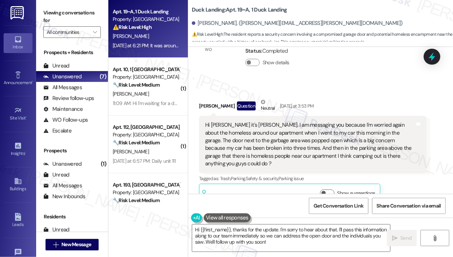
click at [272, 121] on div "Hi [PERSON_NAME] it's [PERSON_NAME]. I am messaging you because I'm worried aga…" at bounding box center [310, 144] width 210 height 47
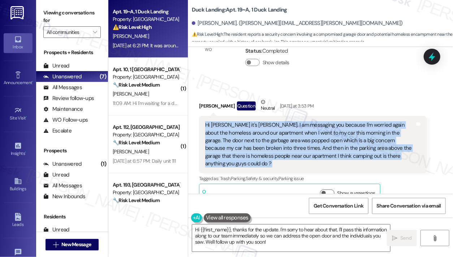
click at [272, 121] on div "Hi [PERSON_NAME] it's [PERSON_NAME]. I am messaging you because I'm worried aga…" at bounding box center [310, 144] width 210 height 47
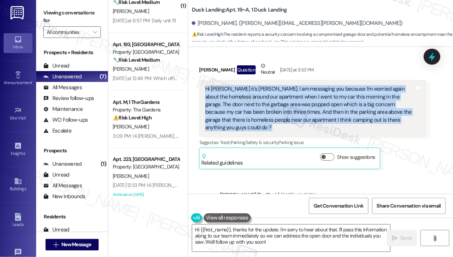
click at [247, 85] on div "Hi [PERSON_NAME] it's [PERSON_NAME]. I am messaging you because I'm worried aga…" at bounding box center [310, 108] width 210 height 47
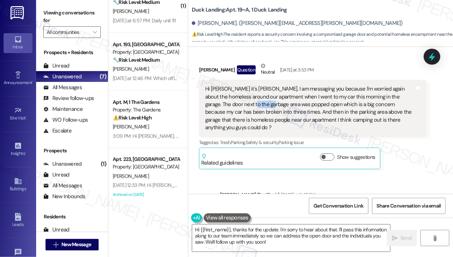
click at [247, 85] on div "Hi [PERSON_NAME] it's [PERSON_NAME]. I am messaging you because I'm worried aga…" at bounding box center [310, 108] width 210 height 47
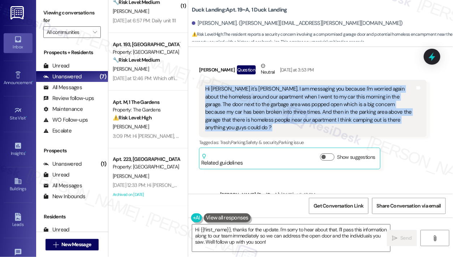
click at [247, 85] on div "Hi [PERSON_NAME] it's [PERSON_NAME]. I am messaging you because I'm worried aga…" at bounding box center [310, 108] width 210 height 47
click at [299, 85] on div "Hi [PERSON_NAME] it's [PERSON_NAME]. I am messaging you because I'm worried aga…" at bounding box center [310, 108] width 210 height 47
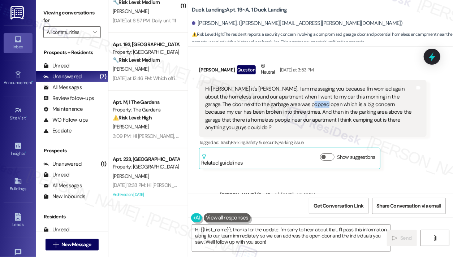
click at [299, 85] on div "Hi [PERSON_NAME] it's [PERSON_NAME]. I am messaging you because I'm worried aga…" at bounding box center [310, 108] width 210 height 47
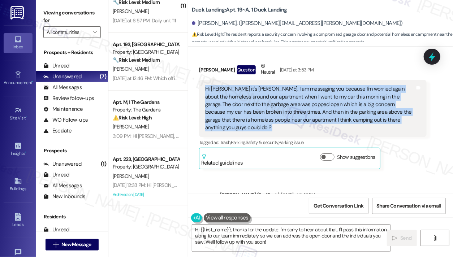
click at [299, 85] on div "Hi [PERSON_NAME] it's [PERSON_NAME]. I am messaging you because I'm worried aga…" at bounding box center [310, 108] width 210 height 47
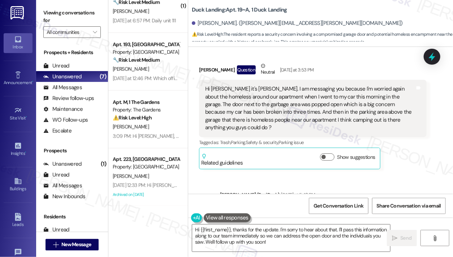
click at [73, 21] on label "Viewing conversations for" at bounding box center [71, 16] width 57 height 19
click at [77, 9] on label "Viewing conversations for" at bounding box center [71, 16] width 57 height 19
click at [335, 137] on div "Tagged as: Trash , Click to highlight conversations about Trash Parking , Click…" at bounding box center [313, 142] width 228 height 10
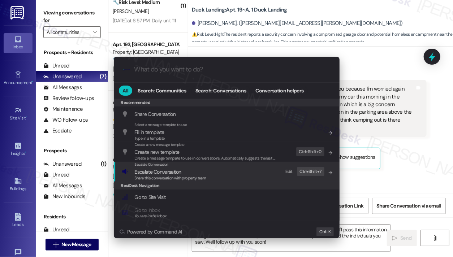
click at [155, 177] on span "Share this conversation with property team" at bounding box center [171, 178] width 72 height 5
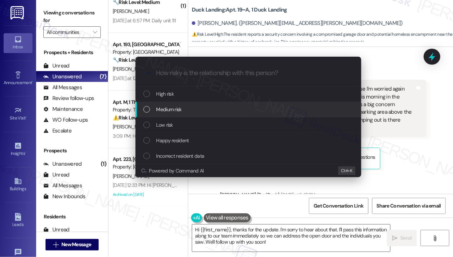
click at [181, 110] on span "Medium risk" at bounding box center [169, 110] width 25 height 8
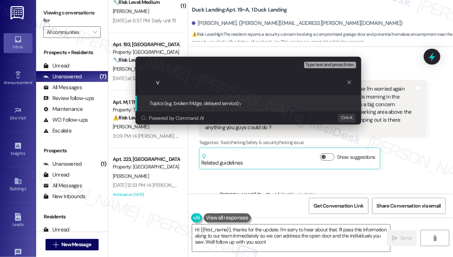
drag, startPoint x: 189, startPoint y: 93, endPoint x: 148, endPoint y: 86, distance: 42.1
click at [148, 86] on div ".cls-1{fill:#0a055f;}.cls-2{fill:#0cc4c4;} resideskLogoBlueOrange v" at bounding box center [249, 83] width 226 height 26
drag, startPoint x: 181, startPoint y: 83, endPoint x: 154, endPoint y: 79, distance: 28.1
click at [154, 79] on div ".cls-1{fill:#0a055f;}.cls-2{fill:#0cc4c4;} resideskLogoBlueOrange v" at bounding box center [249, 83] width 226 height 26
paste input "Security Concern – Homeless Individuals Near Garage and Building"
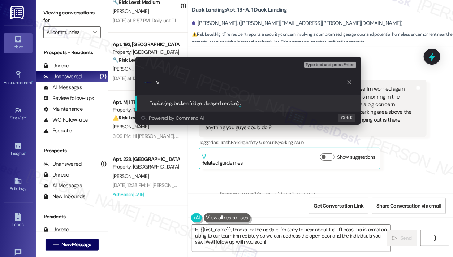
type input "Security Concern – Homeless Individuals Near Garage and Building"
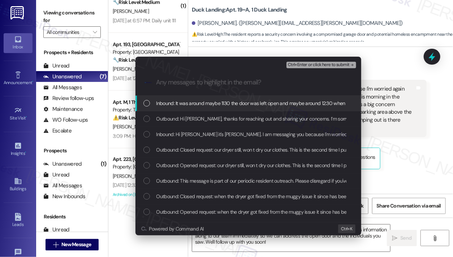
click at [183, 107] on span "Inbound: It was around maybe 1130 the door was left open and maybe around 12:30…" at bounding box center [272, 103] width 230 height 8
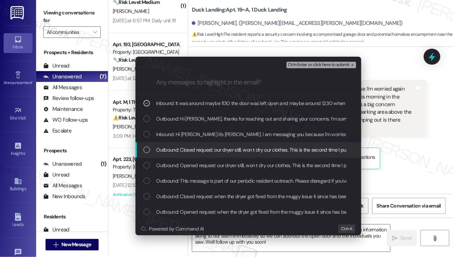
click at [200, 139] on div "Inbound: Hi [PERSON_NAME] it's [PERSON_NAME]. I am messaging you because I'm wo…" at bounding box center [249, 135] width 226 height 16
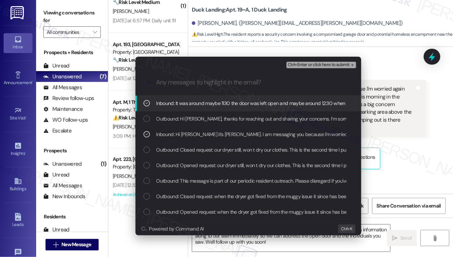
click at [304, 69] on div "Escalate Conversation Medium risk Security Concern – Homeless Individuals Near …" at bounding box center [249, 76] width 226 height 39
click at [308, 65] on span "Ctrl+Enter or click here to submit" at bounding box center [319, 65] width 62 height 5
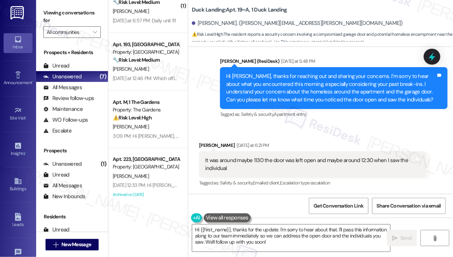
scroll to position [4938, 0]
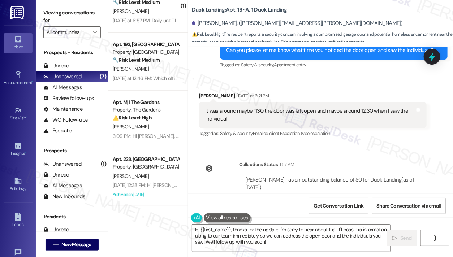
click at [236, 107] on div "It was around maybe 1130 the door was left open and maybe around 12:30 when I s…" at bounding box center [310, 115] width 210 height 16
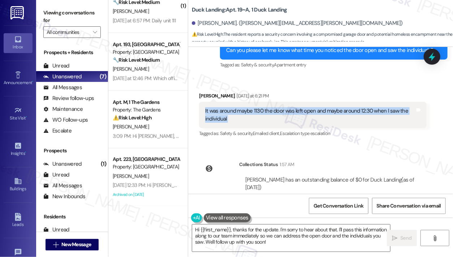
click at [236, 107] on div "It was around maybe 1130 the door was left open and maybe around 12:30 when I s…" at bounding box center [310, 115] width 210 height 16
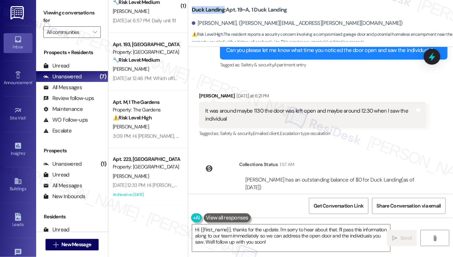
drag, startPoint x: 192, startPoint y: 9, endPoint x: 225, endPoint y: 8, distance: 32.9
click at [225, 8] on b "Duck Landing: Apt. 19~A, 1 Duck Landing" at bounding box center [239, 10] width 95 height 8
copy b "Duck Landing"
click at [69, 9] on label "Viewing conversations for" at bounding box center [71, 16] width 57 height 19
click at [65, 14] on label "Viewing conversations for" at bounding box center [71, 16] width 57 height 19
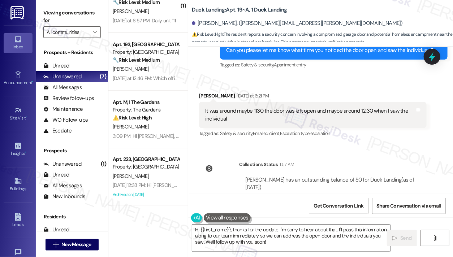
click at [244, 235] on textarea "Hi {{first_name}}, thanks for the update. I'm sorry to hear about that. I'll pa…" at bounding box center [291, 238] width 198 height 27
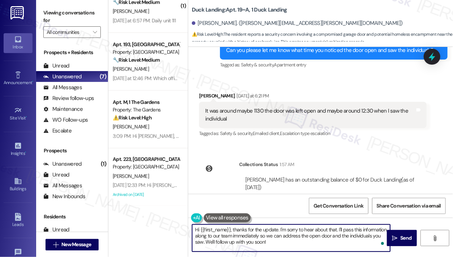
click at [244, 235] on textarea "Hi {{first_name}}, thanks for the update. I'm sorry to hear about that. I'll pa…" at bounding box center [291, 238] width 198 height 27
drag, startPoint x: 252, startPoint y: 247, endPoint x: 266, endPoint y: 243, distance: 14.7
click at [266, 243] on textarea "Hi {{first_name}}, thanks for the update. I'm sorry to hear about that. I'll pa…" at bounding box center [291, 238] width 198 height 27
drag, startPoint x: 266, startPoint y: 243, endPoint x: 366, endPoint y: 233, distance: 99.9
click at [366, 233] on textarea "Hi {{first_name}}, thanks for the update. I'm sorry to hear about that. I'll pa…" at bounding box center [291, 238] width 198 height 27
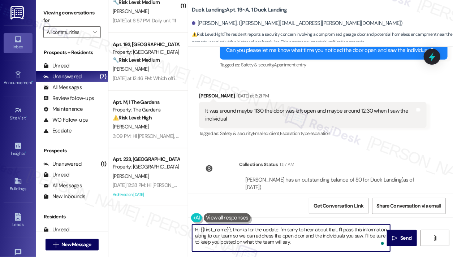
click at [311, 227] on textarea "Hi {{first_name}}, thanks for the update. I'm sorry to hear about that. I'll pa…" at bounding box center [291, 238] width 198 height 27
click at [334, 235] on textarea "Hi {{first_name}}, thanks for the update. I'm sorry to hear about that. I'll pa…" at bounding box center [291, 238] width 198 height 27
drag, startPoint x: 338, startPoint y: 230, endPoint x: 281, endPoint y: 230, distance: 57.8
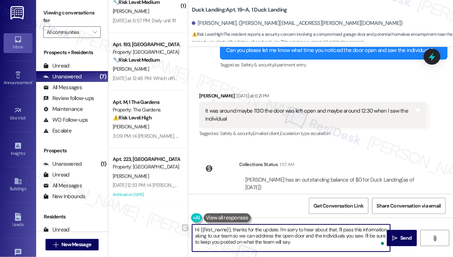
click at [281, 230] on textarea "Hi {{first_name}}, thanks for the update. I'm sorry to hear about that. I'll pa…" at bounding box center [291, 238] width 198 height 27
click at [275, 239] on textarea "Hi {{first_name}}, thanks for the update. I'll pass this information along to o…" at bounding box center [291, 238] width 198 height 27
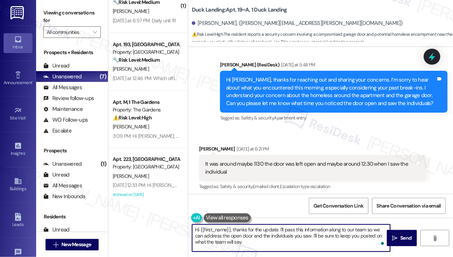
scroll to position [4830, 0]
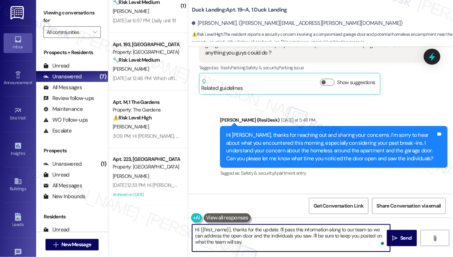
click at [318, 132] on div "Hi [PERSON_NAME], thanks for reaching out and sharing your concerns. I’m sorry …" at bounding box center [331, 147] width 210 height 31
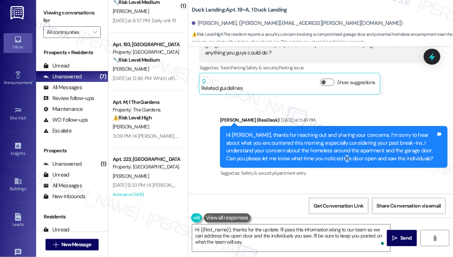
click at [318, 132] on div "Hi [PERSON_NAME], thanks for reaching out and sharing your concerns. I’m sorry …" at bounding box center [331, 147] width 210 height 31
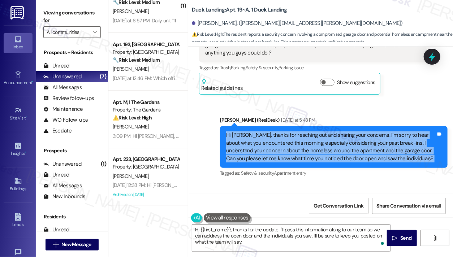
click at [318, 132] on div "Hi [PERSON_NAME], thanks for reaching out and sharing your concerns. I’m sorry …" at bounding box center [331, 147] width 210 height 31
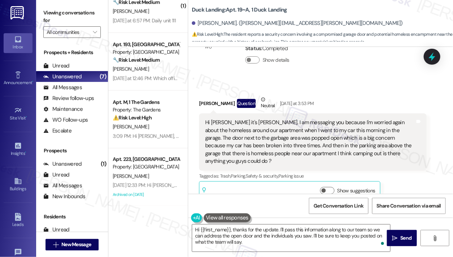
scroll to position [4685, 0]
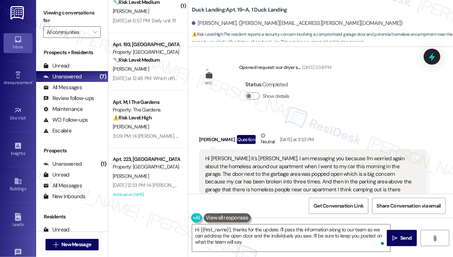
click at [276, 155] on div "Hi [PERSON_NAME] it's [PERSON_NAME]. I am messaging you because I'm worried aga…" at bounding box center [310, 178] width 210 height 47
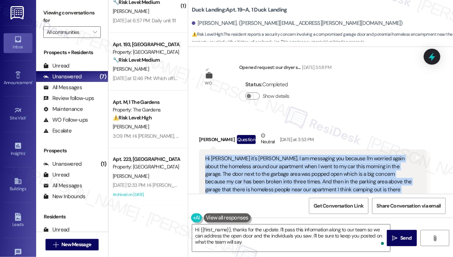
click at [276, 155] on div "Hi [PERSON_NAME] it's [PERSON_NAME]. I am messaging you because I'm worried aga…" at bounding box center [310, 178] width 210 height 47
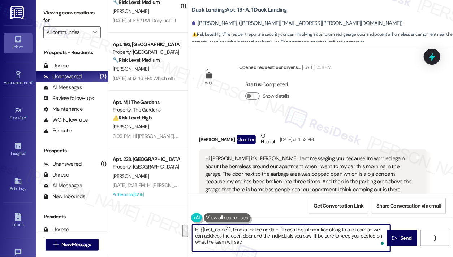
drag, startPoint x: 310, startPoint y: 237, endPoint x: 367, endPoint y: 230, distance: 57.6
click at [367, 230] on textarea "Hi {{first_name}}, thanks for the update. I'll pass this information along to o…" at bounding box center [291, 238] width 198 height 27
type textarea "Hi {{first_name}}, thanks for the update. I'll pass this information along to o…"
click at [316, 232] on textarea "Hi {{first_name}}, thanks for the update. I'll pass this information along to o…" at bounding box center [291, 238] width 198 height 27
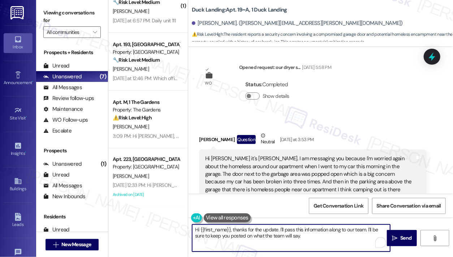
click at [316, 232] on textarea "Hi {{first_name}}, thanks for the update. I'll pass this information along to o…" at bounding box center [291, 238] width 198 height 27
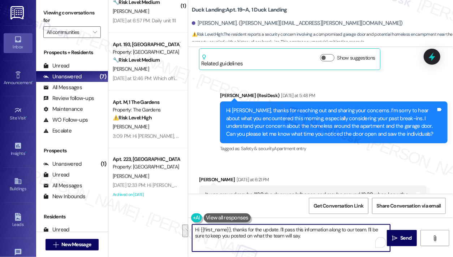
scroll to position [4938, 0]
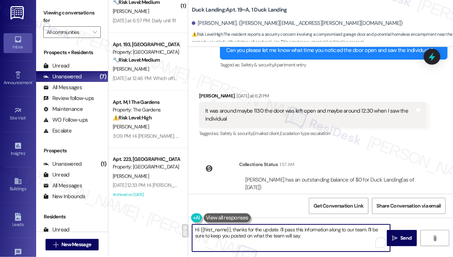
click at [320, 238] on textarea "Hi {{first_name}}, thanks for the update. I'll pass this information along to o…" at bounding box center [291, 238] width 198 height 27
click at [276, 237] on textarea "Hi {{first_name}}, thanks for the update. I'll pass this information along to o…" at bounding box center [291, 238] width 198 height 27
click at [296, 235] on textarea "Hi {{first_name}}, thanks for the update. I'll pass this information along to o…" at bounding box center [291, 238] width 198 height 27
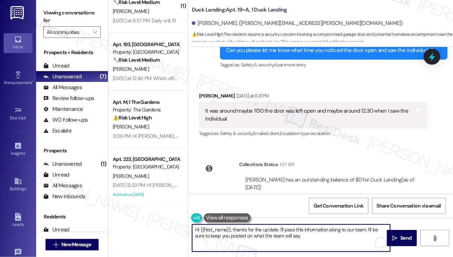
click at [296, 235] on textarea "Hi {{first_name}}, thanks for the update. I'll pass this information along to o…" at bounding box center [291, 238] width 198 height 27
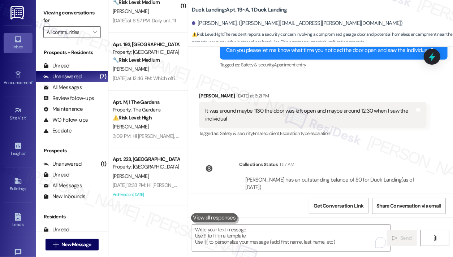
click at [63, 8] on label "Viewing conversations for" at bounding box center [71, 16] width 57 height 19
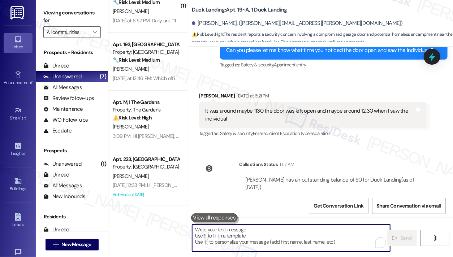
click at [272, 235] on textarea "To enrich screen reader interactions, please activate Accessibility in Grammarl…" at bounding box center [291, 238] width 198 height 27
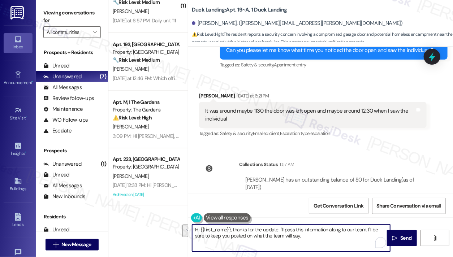
click at [276, 238] on textarea "Hi {{first_name}}, thanks for the update. I'll pass this information along to o…" at bounding box center [291, 238] width 198 height 27
drag, startPoint x: 315, startPoint y: 238, endPoint x: 234, endPoint y: 229, distance: 81.5
click at [234, 229] on textarea "Hi {{first_name}}, thanks for the update. I'll pass this information along to o…" at bounding box center [291, 238] width 198 height 27
paste textarea "Thanks for the update. I’ll pass this along to our team and keep you posted on …"
click at [234, 229] on textarea "Hi {{first_name}}, tThanks for the update. I’ll pass this along to our team and…" at bounding box center [291, 238] width 198 height 27
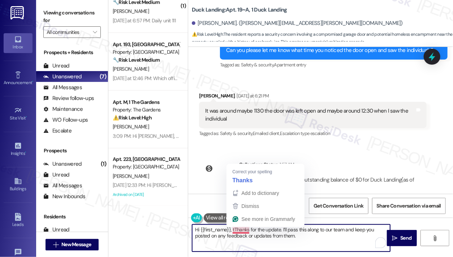
click at [236, 229] on textarea "Hi {{first_name}}, tThanks for the update. I’ll pass this along to our team and…" at bounding box center [291, 238] width 198 height 27
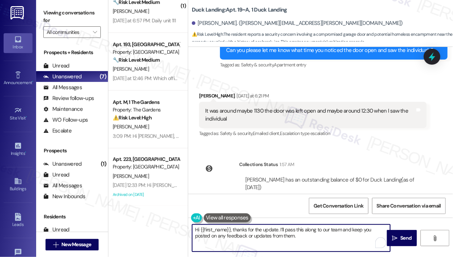
click at [291, 231] on textarea "Hi {{first_name}}, thanks for the update. I’ll pass this along to our team and …" at bounding box center [291, 238] width 198 height 27
type textarea "Hi {{first_name}}, thanks for the update. I’ll pass this along to our team and …"
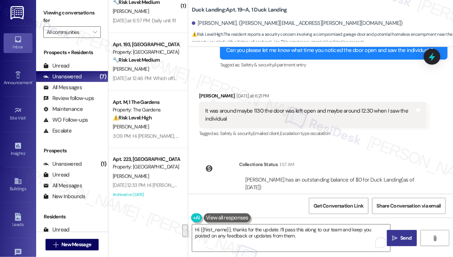
click at [399, 240] on span " Send" at bounding box center [402, 239] width 23 height 8
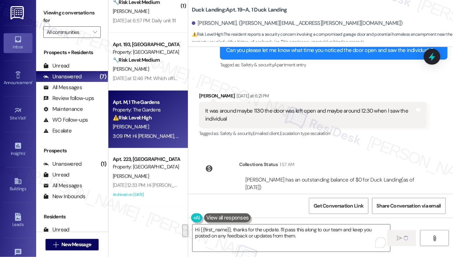
scroll to position [0, 0]
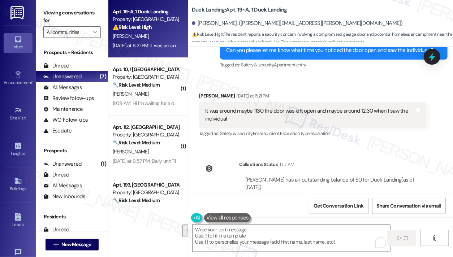
type textarea "Fetching suggested responses. Please feel free to read through the conversation…"
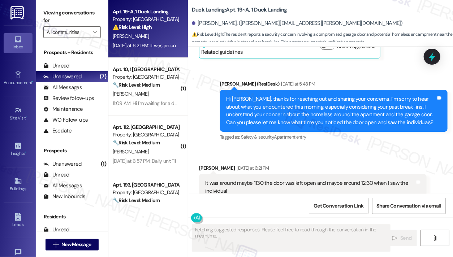
scroll to position [4864, 0]
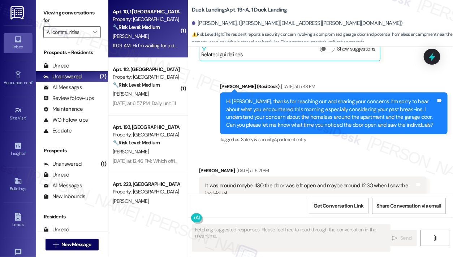
click at [158, 52] on div "Apt. 10, 1 Central Crossing Property: Central Crossing 🔧 Risk Level: Medium The…" at bounding box center [148, 29] width 80 height 58
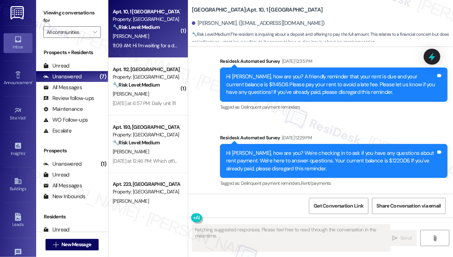
scroll to position [2585, 0]
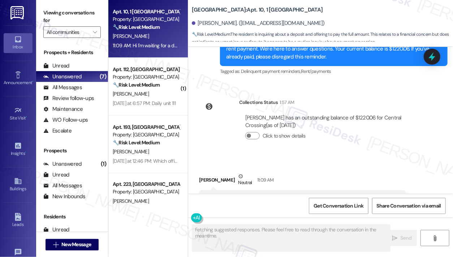
click at [286, 191] on div "Hi I'm waiting for a deposit to post [DATE] or [DATE]. I can pay all of it [DAT…" at bounding box center [302, 200] width 207 height 18
click at [292, 196] on div "Hi I'm waiting for a deposit to post [DATE] or [DATE]. I can pay all of it [DAT…" at bounding box center [299, 200] width 189 height 8
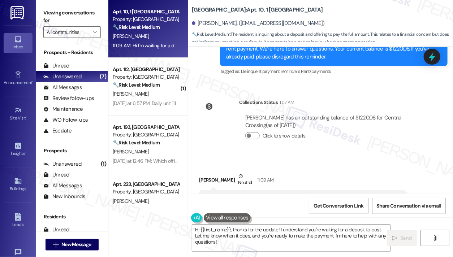
click at [205, 173] on div "[PERSON_NAME] Neutral 11:09 AM" at bounding box center [302, 182] width 207 height 18
click at [280, 234] on textarea "Hi {{first_name}}, thanks for the update! I understand you're waiting for a dep…" at bounding box center [291, 238] width 198 height 27
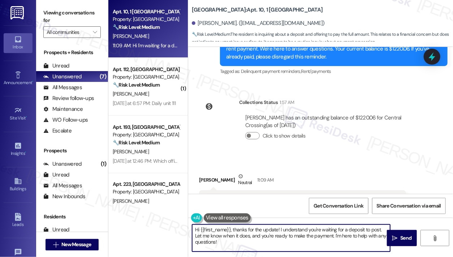
click at [280, 235] on textarea "Hi {{first_name}}, thanks for the update! I understand you're waiting for a dep…" at bounding box center [291, 238] width 198 height 27
click at [248, 239] on textarea "Hi {{first_name}}, thanks for the update! I understand you're waiting for a dep…" at bounding box center [291, 238] width 198 height 27
drag, startPoint x: 223, startPoint y: 242, endPoint x: 203, endPoint y: 238, distance: 19.9
click at [203, 238] on textarea "Hi {{first_name}}, thanks for the update! I understand you're waiting for a dep…" at bounding box center [291, 238] width 198 height 27
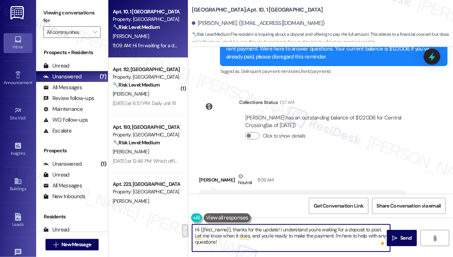
click at [202, 238] on textarea "Hi {{first_name}}, thanks for the update! I understand you're waiting for a dep…" at bounding box center [291, 238] width 198 height 27
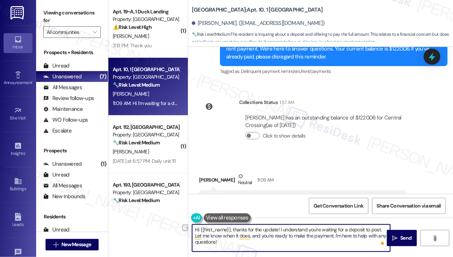
drag, startPoint x: 194, startPoint y: 236, endPoint x: 336, endPoint y: 243, distance: 141.5
click at [336, 243] on textarea "Hi {{first_name}}, thanks for the update! I understand you're waiting for a dep…" at bounding box center [291, 238] width 198 height 27
type textarea "Hi {{first_name}}, thanks for the update! I understand you're waiting for a dep…"
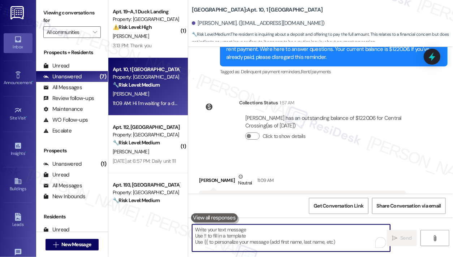
scroll to position [2643, 0]
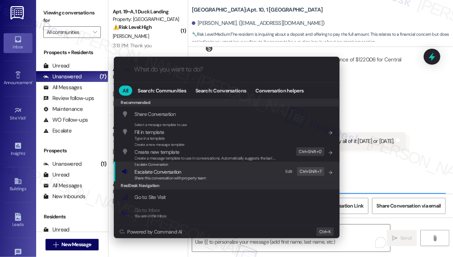
click at [189, 170] on span "Escalate Conversation" at bounding box center [171, 172] width 72 height 8
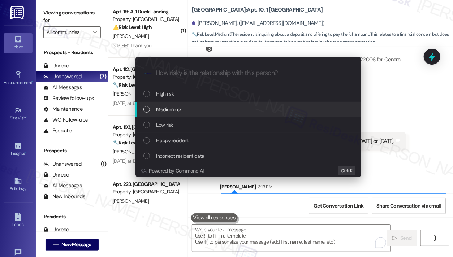
click at [214, 112] on div "Medium risk" at bounding box center [250, 110] width 212 height 8
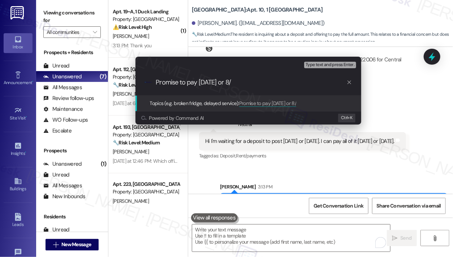
click at [236, 83] on input "Promise to pay [DATE] or 8/" at bounding box center [251, 83] width 191 height 8
type input "Promise to pay [DATE] or 8/18 ([DATE])"
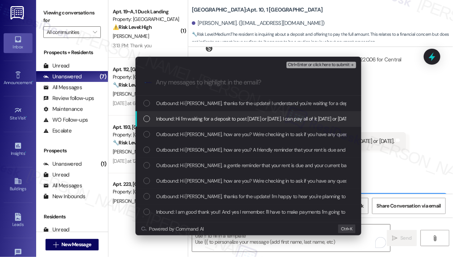
click at [250, 119] on span "Inbound: Hi I'm waiting for a deposit to post [DATE] or [DATE]. I can pay all o…" at bounding box center [255, 119] width 196 height 8
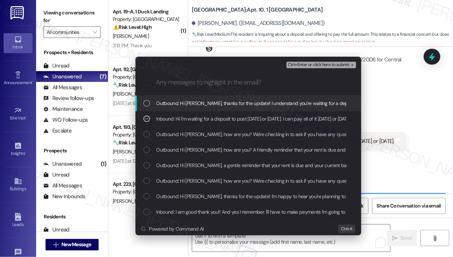
click at [315, 59] on div "Escalate Conversation Medium risk Promise to pay [DATE] or 8/18 ([DATE]) Inboun…" at bounding box center [249, 63] width 226 height 13
click at [313, 63] on span "Ctrl+Enter or click here to submit" at bounding box center [319, 65] width 62 height 5
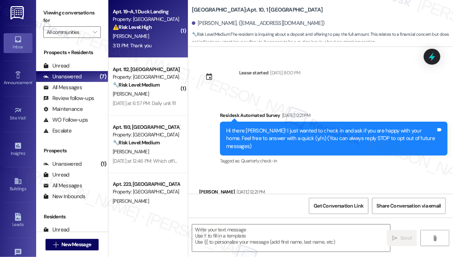
scroll to position [2585, 0]
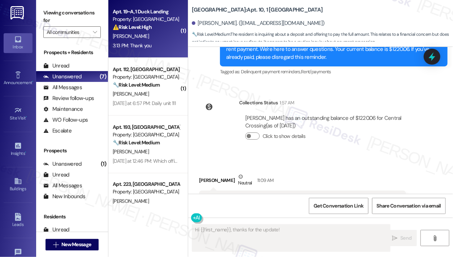
type textarea "Hi {{first_name}}, thanks for the update! I"
click at [168, 47] on div "3:13 PM: Thank you 3:13 PM: Thank you" at bounding box center [146, 45] width 68 height 9
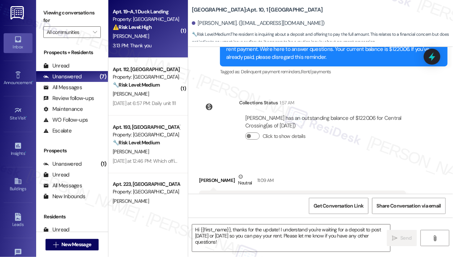
type textarea "Fetching suggested responses. Please feel free to read through the conversation…"
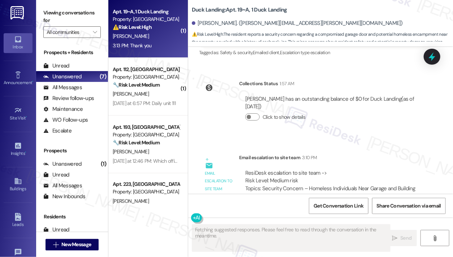
scroll to position [5164, 0]
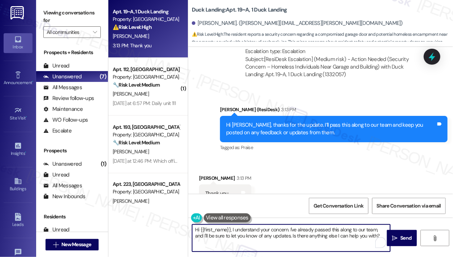
click at [239, 230] on textarea "Hi {{first_name}}, I understand your concern. I've already passed this along to…" at bounding box center [291, 238] width 198 height 27
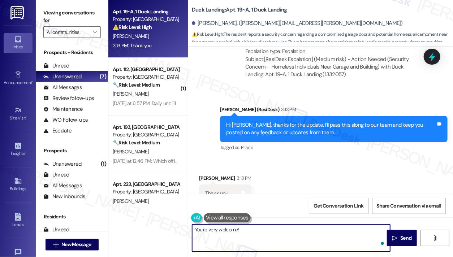
type textarea "You're very welcome!"
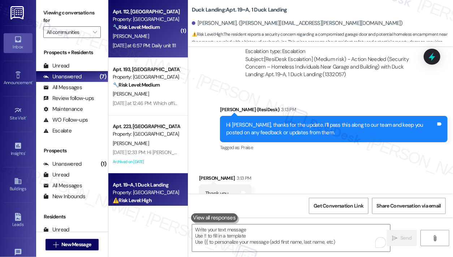
click at [159, 55] on div "Apt. 112, [GEOGRAPHIC_DATA] Property: [GEOGRAPHIC_DATA] 🔧 Risk Level: Medium Th…" at bounding box center [148, 29] width 80 height 58
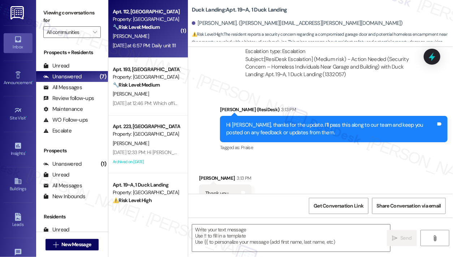
type textarea "Fetching suggested responses. Please feel free to read through the conversation…"
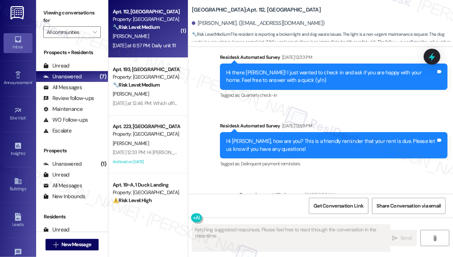
scroll to position [2601, 0]
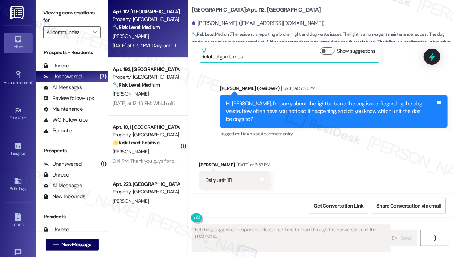
click at [257, 112] on div "Hi [PERSON_NAME], I'm sorry about the lightbulb and the dog issue. Regarding th…" at bounding box center [331, 111] width 210 height 23
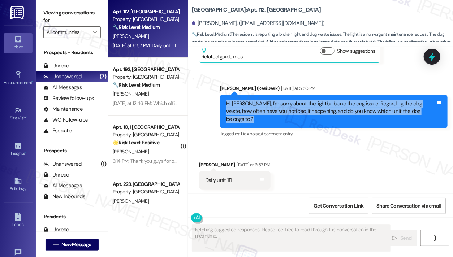
click at [257, 112] on div "Hi [PERSON_NAME], I'm sorry about the lightbulb and the dog issue. Regarding th…" at bounding box center [331, 111] width 210 height 23
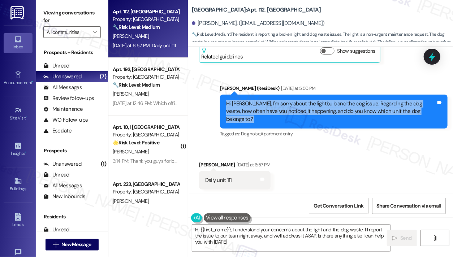
type textarea "Hi {{first_name}}, I understand your concerns about the light and the dog waste…"
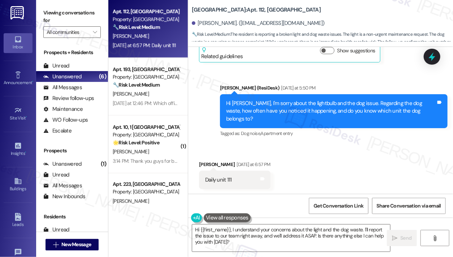
click at [257, 222] on div "Hi {{first_name}}, I understand your concerns about the light and the dog waste…" at bounding box center [320, 245] width 265 height 54
click at [279, 123] on div "Hi Jonathan, I'm sorry about the lightbulb and the dog issue. Regarding the dog…" at bounding box center [334, 111] width 228 height 34
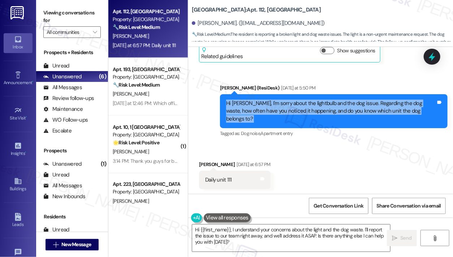
click at [279, 123] on div "Hi Jonathan, I'm sorry about the lightbulb and the dog issue. Regarding the dog…" at bounding box center [334, 111] width 228 height 34
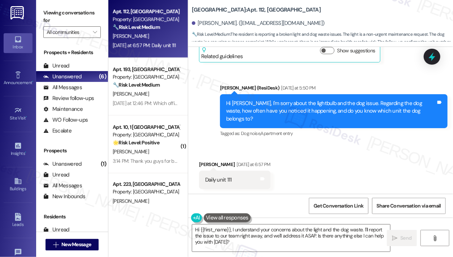
click at [221, 179] on div "Daily unit 111" at bounding box center [218, 180] width 27 height 8
click at [301, 116] on div "Hi [PERSON_NAME], I'm sorry about the lightbulb and the dog issue. Regarding th…" at bounding box center [331, 111] width 210 height 23
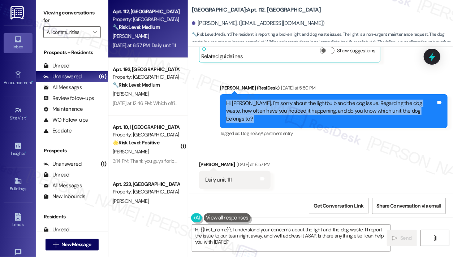
click at [301, 116] on div "Hi [PERSON_NAME], I'm sorry about the lightbulb and the dog issue. Regarding th…" at bounding box center [331, 111] width 210 height 23
copy div "Hi Jonathan, I'm sorry about the lightbulb and the dog issue. Regarding the dog…"
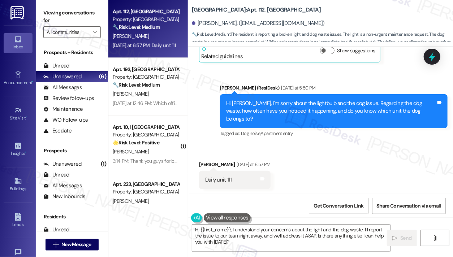
click at [71, 11] on label "Viewing conversations for" at bounding box center [71, 16] width 57 height 19
drag, startPoint x: 191, startPoint y: 4, endPoint x: 248, endPoint y: 4, distance: 56.8
click at [248, 4] on div "University Park & Place: Apt. 112, University Place University Park & Place Jon…" at bounding box center [320, 22] width 265 height 40
copy b "[GEOGRAPHIC_DATA]:"
click at [81, 12] on label "Viewing conversations for" at bounding box center [71, 16] width 57 height 19
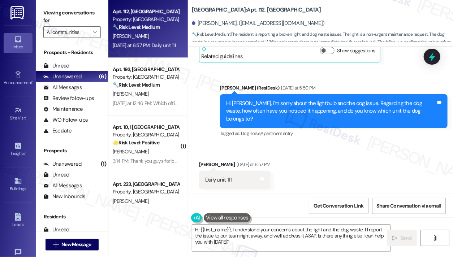
click at [69, 18] on label "Viewing conversations for" at bounding box center [71, 16] width 57 height 19
click at [71, 12] on label "Viewing conversations for" at bounding box center [71, 16] width 57 height 19
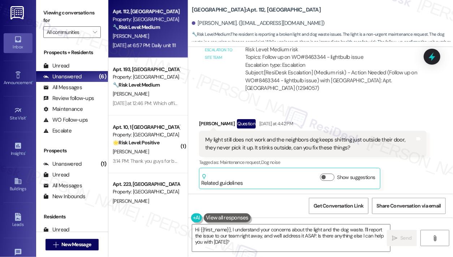
scroll to position [2456, 0]
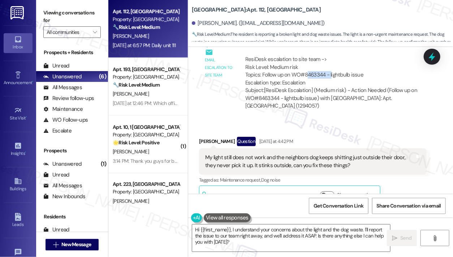
drag, startPoint x: 314, startPoint y: 83, endPoint x: 329, endPoint y: 84, distance: 15.2
click at [331, 83] on div "ResiDesk escalation to site team -> Risk Level: Medium risk Topics: Follow up o…" at bounding box center [332, 71] width 175 height 31
click at [284, 163] on div "My light still does not work and the neighbors dog keeps shitting just outside …" at bounding box center [310, 162] width 210 height 16
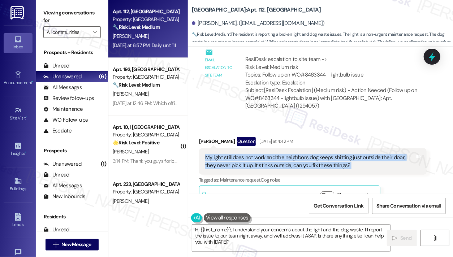
click at [284, 163] on div "My light still does not work and the neighbors dog keeps shitting just outside …" at bounding box center [310, 162] width 210 height 16
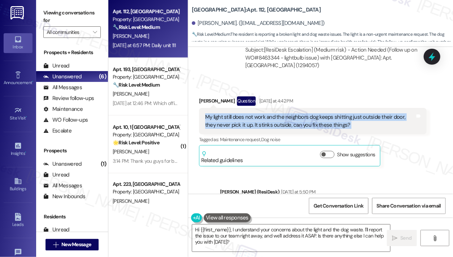
scroll to position [2493, 0]
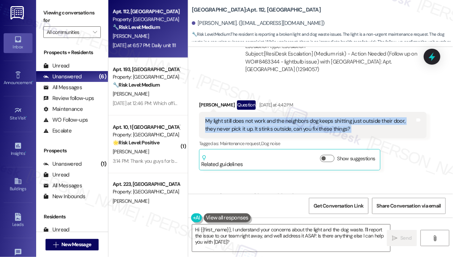
drag, startPoint x: 193, startPoint y: 7, endPoint x: 255, endPoint y: 7, distance: 61.5
click at [253, 7] on b "University Park & Place: Apt. 112, University Place University Park & Place" at bounding box center [256, 10] width 129 height 8
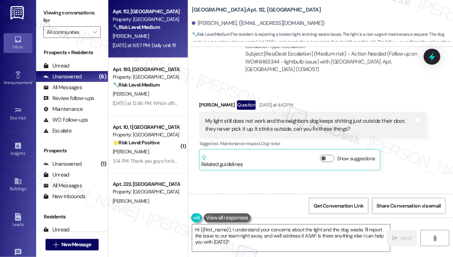
click at [255, 7] on b "University Park & Place: Apt. 112, University Place University Park & Place" at bounding box center [256, 10] width 129 height 8
click at [74, 20] on label "Viewing conversations for" at bounding box center [71, 16] width 57 height 19
click at [257, 129] on div "My light still does not work and the neighbors dog keeps shitting just outside …" at bounding box center [310, 126] width 210 height 16
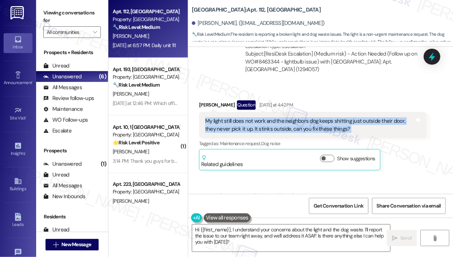
click at [257, 129] on div "My light still does not work and the neighbors dog keeps shitting just outside …" at bounding box center [310, 126] width 210 height 16
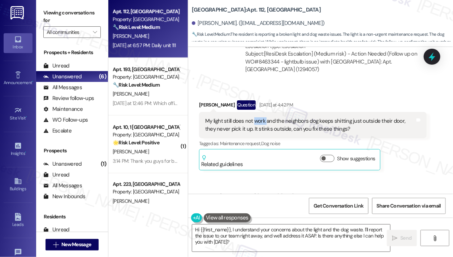
click at [256, 129] on div "My light still does not work and the neighbors dog keeps shitting just outside …" at bounding box center [310, 126] width 210 height 16
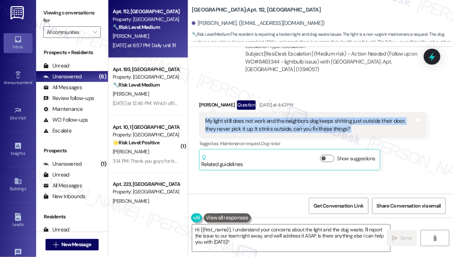
click at [256, 129] on div "My light still does not work and the neighbors dog keeps shitting just outside …" at bounding box center [310, 126] width 210 height 16
click at [267, 128] on div "My light still does not work and the neighbors dog keeps shitting just outside …" at bounding box center [310, 126] width 210 height 16
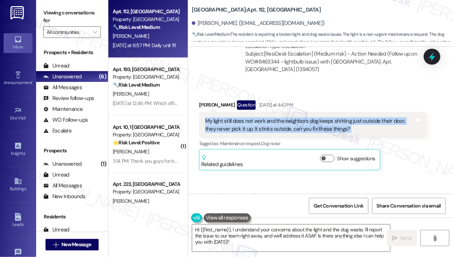
click at [270, 133] on div "My light still does not work and the neighbors dog keeps shitting just outside …" at bounding box center [310, 126] width 210 height 16
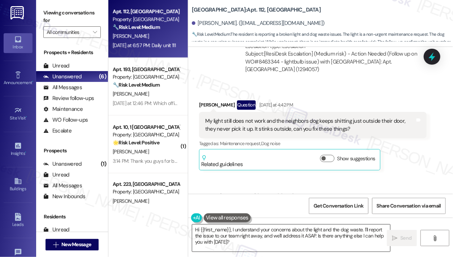
click at [244, 237] on textarea "Hi {{first_name}}, I understand your concerns about the light and the dog waste…" at bounding box center [291, 238] width 198 height 27
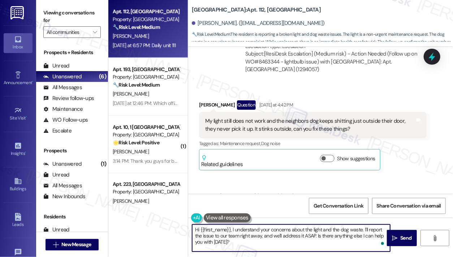
click at [244, 237] on textarea "Hi {{first_name}}, I understand your concerns about the light and the dog waste…" at bounding box center [291, 238] width 198 height 27
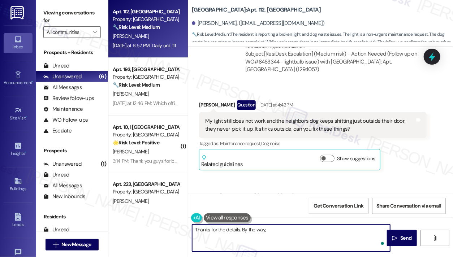
type textarea "Thanks for the details. By the way,"
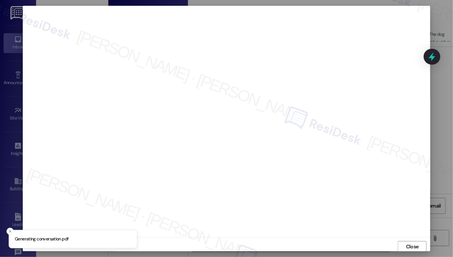
scroll to position [1, 0]
click at [413, 243] on span "Close" at bounding box center [412, 246] width 13 height 8
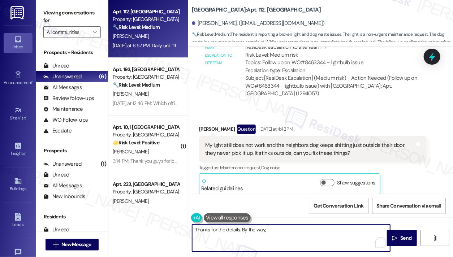
scroll to position [2457, 0]
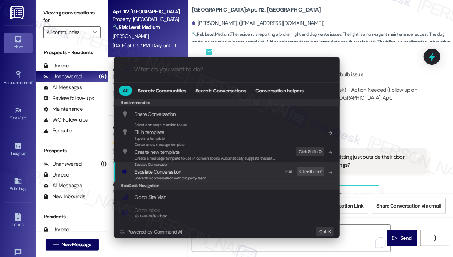
click at [230, 172] on div "Escalate Conversation Escalate Conversation Share this conversation with proper…" at bounding box center [228, 172] width 212 height 20
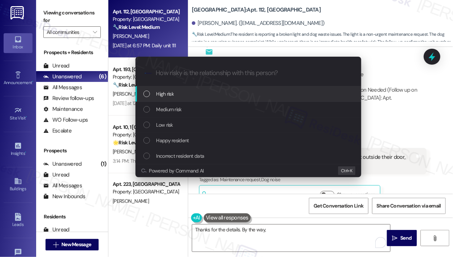
click at [401, 86] on div "Escalate Conversation How risky is the relationship with this person? Topics (e…" at bounding box center [226, 128] width 453 height 257
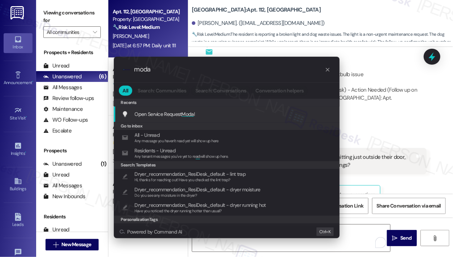
click at [194, 113] on span "Moda" at bounding box center [188, 114] width 12 height 7
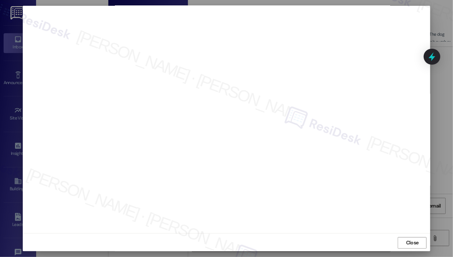
scroll to position [5, 0]
click at [412, 240] on span "Close" at bounding box center [412, 243] width 13 height 8
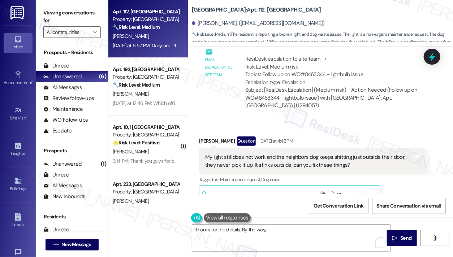
click at [250, 163] on div "My light still does not work and the neighbors dog keeps shitting just outside …" at bounding box center [310, 162] width 210 height 16
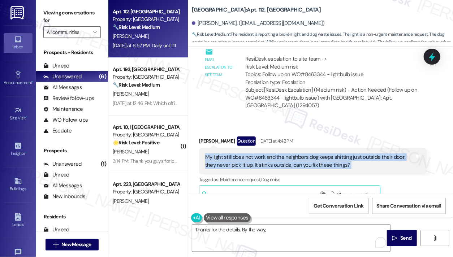
click at [250, 163] on div "My light still does not work and the neighbors dog keeps shitting just outside …" at bounding box center [310, 162] width 210 height 16
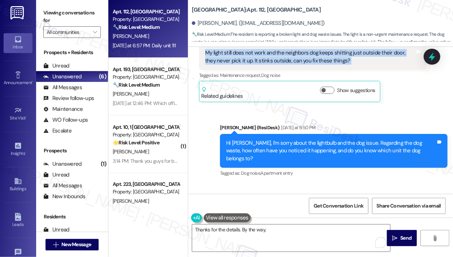
scroll to position [2601, 0]
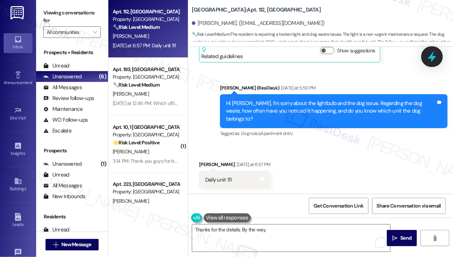
click at [434, 55] on icon at bounding box center [432, 57] width 12 height 12
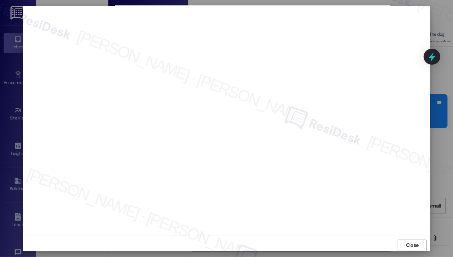
scroll to position [0, 0]
click at [418, 246] on span "Close" at bounding box center [413, 247] width 16 height 8
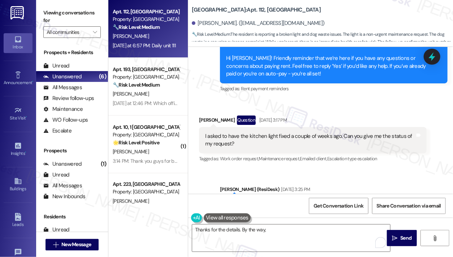
scroll to position [2276, 0]
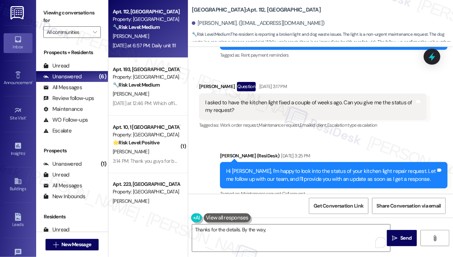
click at [279, 113] on div "I asked to have the kitchen light fixed a couple of weeks ago. Can you give me …" at bounding box center [310, 107] width 210 height 16
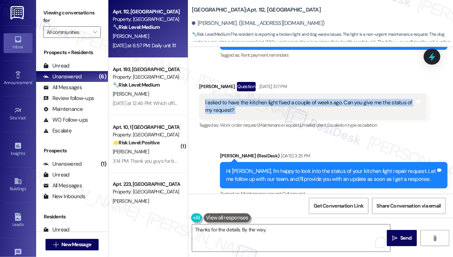
click at [279, 113] on div "I asked to have the kitchen light fixed a couple of weeks ago. Can you give me …" at bounding box center [310, 107] width 210 height 16
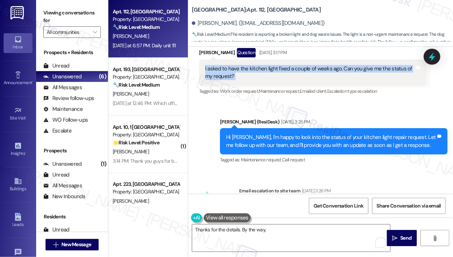
scroll to position [2348, 0]
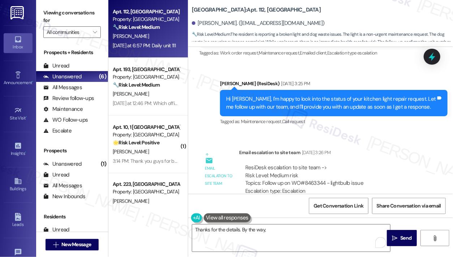
click at [288, 111] on div "Hi [PERSON_NAME], I'm happy to look into the status of your kitchen light repai…" at bounding box center [331, 103] width 210 height 16
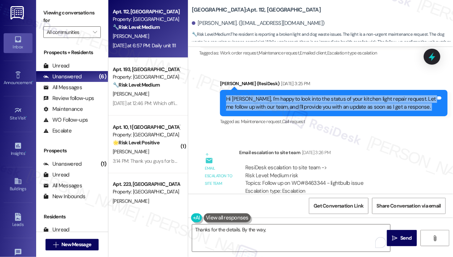
click at [288, 111] on div "Hi [PERSON_NAME], I'm happy to look into the status of your kitchen light repai…" at bounding box center [331, 103] width 210 height 16
click at [323, 116] on div "Hi Jonathan, I'm happy to look into the status of your kitchen light repair req…" at bounding box center [334, 103] width 228 height 26
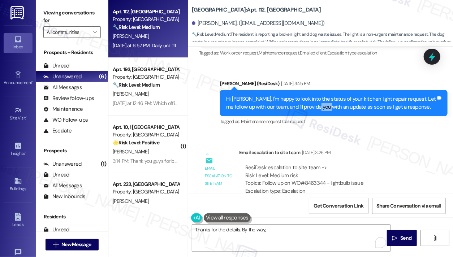
click at [323, 116] on div "Hi Jonathan, I'm happy to look into the status of your kitchen light repair req…" at bounding box center [334, 103] width 228 height 26
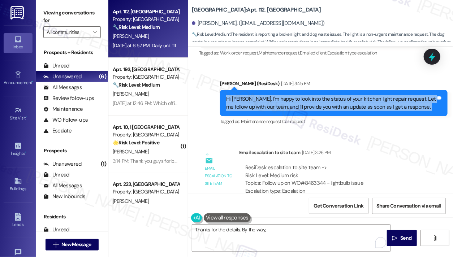
click at [323, 116] on div "Hi Jonathan, I'm happy to look into the status of your kitchen light repair req…" at bounding box center [334, 103] width 228 height 26
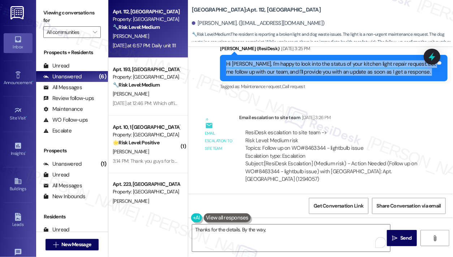
scroll to position [2420, 0]
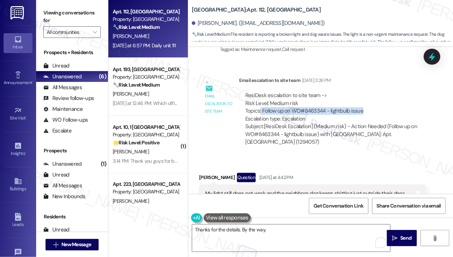
drag, startPoint x: 260, startPoint y: 117, endPoint x: 366, endPoint y: 118, distance: 105.2
click at [366, 118] on div "ResiDesk escalation to site team -> Risk Level: Medium risk Topics: Follow up o…" at bounding box center [332, 107] width 175 height 31
drag, startPoint x: 366, startPoint y: 118, endPoint x: 270, endPoint y: 119, distance: 95.1
click at [270, 119] on div "ResiDesk escalation to site team -> Risk Level: Medium risk Topics: Follow up o…" at bounding box center [332, 107] width 175 height 31
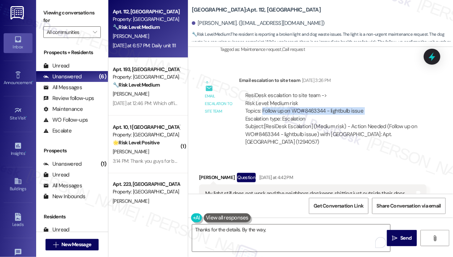
scroll to position [2529, 0]
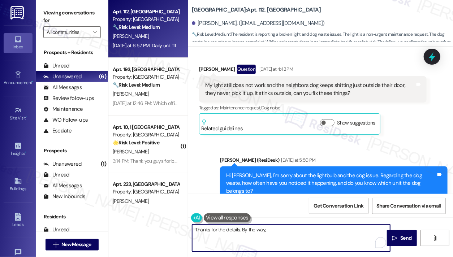
click at [272, 229] on textarea "Thanks for the details. By the way," at bounding box center [291, 238] width 198 height 27
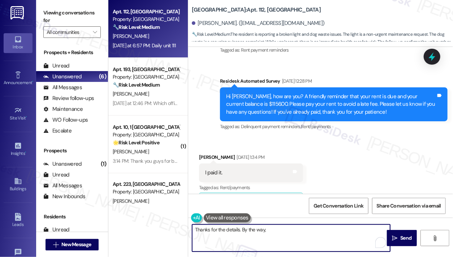
scroll to position [1372, 0]
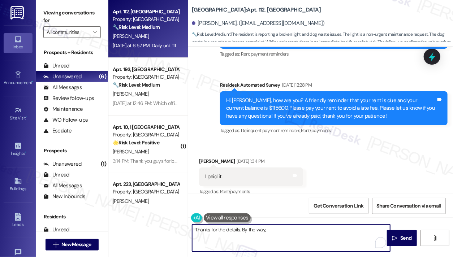
click at [284, 120] on div "Hi [PERSON_NAME], how are you? A friendly reminder that your rent is due and yo…" at bounding box center [331, 108] width 210 height 23
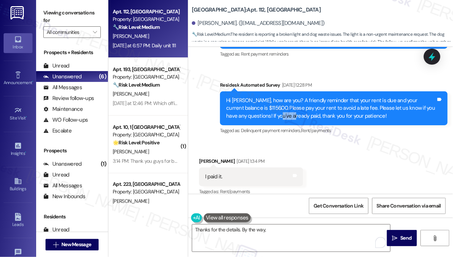
click at [284, 120] on div "Hi [PERSON_NAME], how are you? A friendly reminder that your rent is due and yo…" at bounding box center [331, 108] width 210 height 23
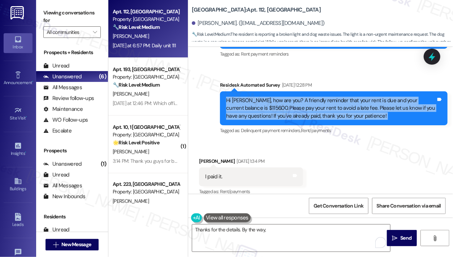
click at [284, 120] on div "Hi [PERSON_NAME], how are you? A friendly reminder that your rent is due and yo…" at bounding box center [331, 108] width 210 height 23
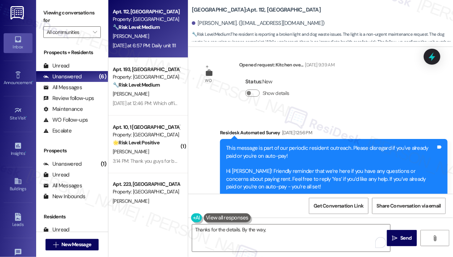
scroll to position [2167, 0]
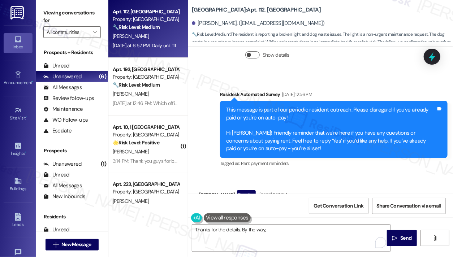
click at [253, 59] on button "Show details" at bounding box center [252, 54] width 14 height 7
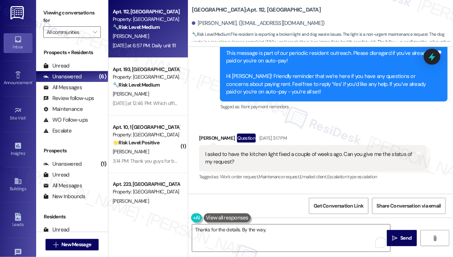
scroll to position [2276, 0]
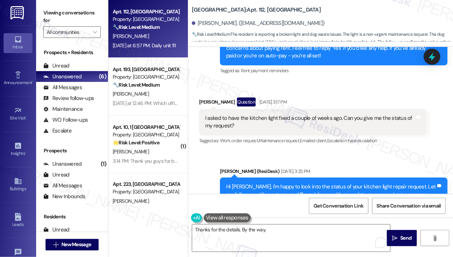
click at [305, 125] on div "I asked to have the kitchen light fixed a couple of weeks ago. Can you give me …" at bounding box center [310, 123] width 210 height 16
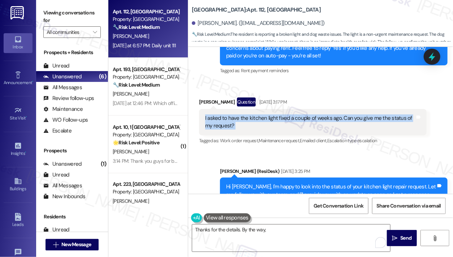
click at [305, 125] on div "I asked to have the kitchen light fixed a couple of weeks ago. Can you give me …" at bounding box center [310, 123] width 210 height 16
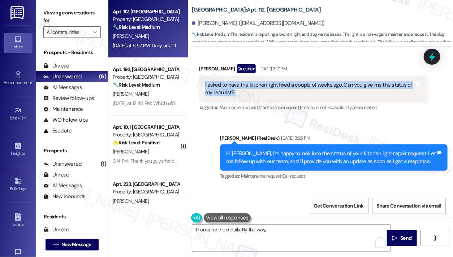
scroll to position [2348, 0]
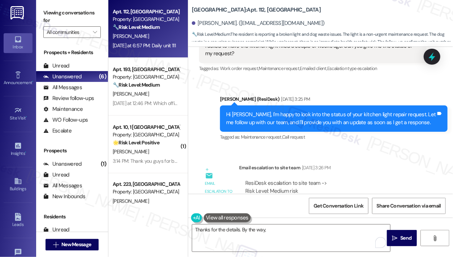
click at [285, 126] on div "Hi [PERSON_NAME], I'm happy to look into the status of your kitchen light repai…" at bounding box center [331, 119] width 210 height 16
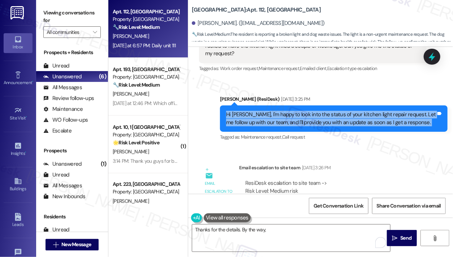
click at [285, 126] on div "Hi [PERSON_NAME], I'm happy to look into the status of your kitchen light repai…" at bounding box center [331, 119] width 210 height 16
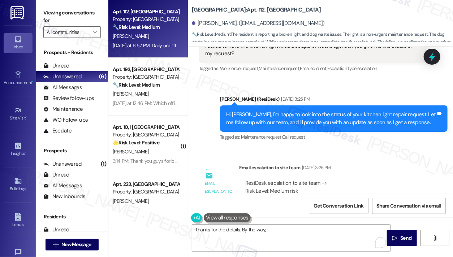
click at [319, 106] on div "Sarah (ResiDesk) Jul 29, 2025 at 3:25 PM" at bounding box center [334, 100] width 228 height 10
click at [309, 124] on div "Hi [PERSON_NAME], I'm happy to look into the status of your kitchen light repai…" at bounding box center [331, 119] width 210 height 16
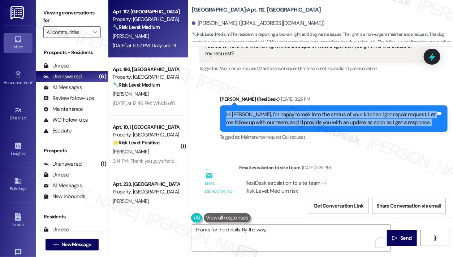
click at [309, 124] on div "Hi [PERSON_NAME], I'm happy to look into the status of your kitchen light repai…" at bounding box center [331, 119] width 210 height 16
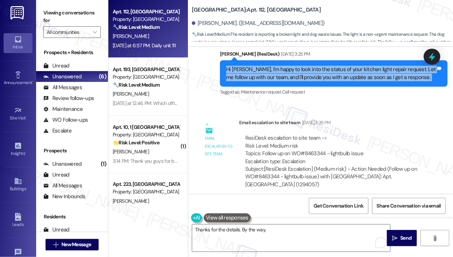
scroll to position [2420, 0]
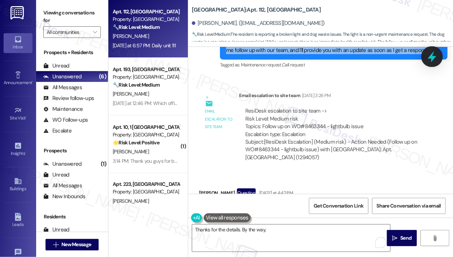
click at [435, 63] on icon at bounding box center [432, 57] width 12 height 12
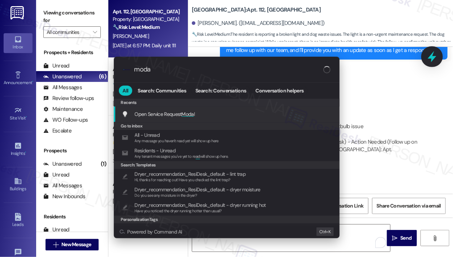
type input "modal"
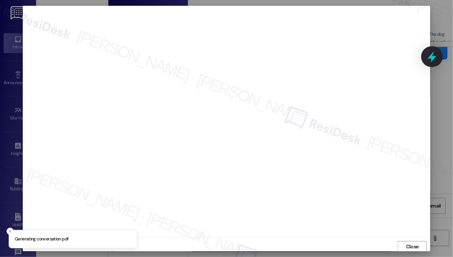
scroll to position [1, 0]
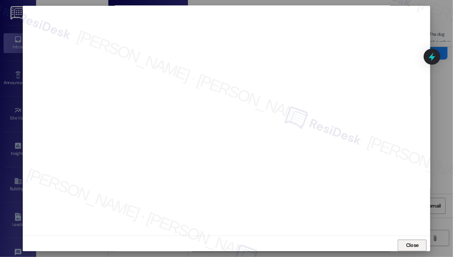
click at [409, 246] on span "Close" at bounding box center [412, 246] width 13 height 8
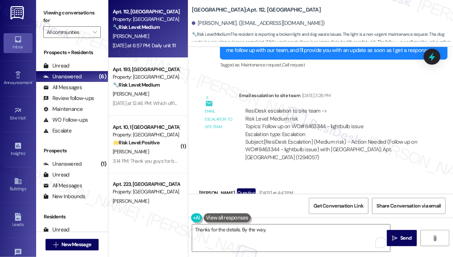
click at [321, 133] on div "ResiDesk escalation to site team -> Risk Level: Medium risk Topics: Follow up o…" at bounding box center [332, 122] width 175 height 31
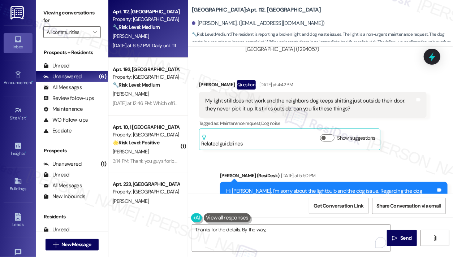
scroll to position [2565, 0]
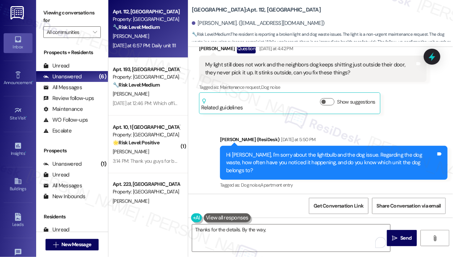
click at [289, 76] on div "My light still does not work and the neighbors dog keeps shitting just outside …" at bounding box center [310, 69] width 210 height 16
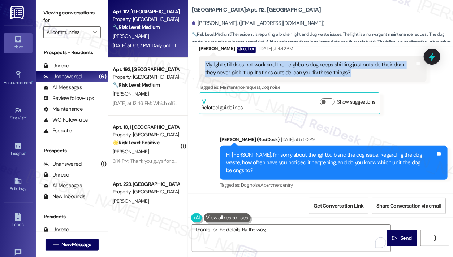
click at [289, 76] on div "My light still does not work and the neighbors dog keeps shitting just outside …" at bounding box center [310, 69] width 210 height 16
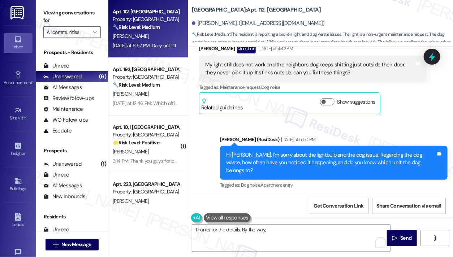
click at [279, 220] on div "Thanks for the details. By the way,  Send " at bounding box center [320, 245] width 265 height 54
click at [277, 227] on textarea "Thanks for the details. By the way," at bounding box center [291, 238] width 198 height 27
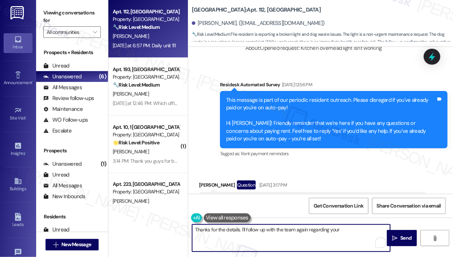
scroll to position [2239, 0]
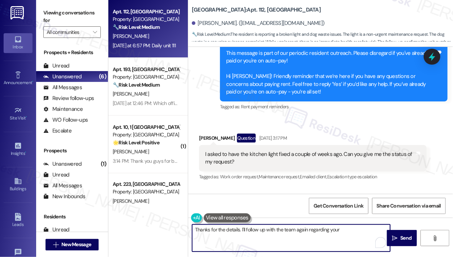
click at [336, 230] on textarea "Thanks for the details. I'll follow up with the team again regarding your" at bounding box center [291, 238] width 198 height 27
click at [336, 231] on textarea "Thanks for the details. I'll follow up with the team again regarding your" at bounding box center [291, 238] width 198 height 27
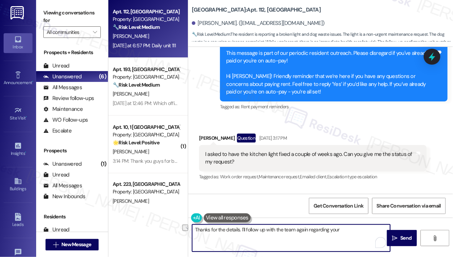
click at [336, 231] on textarea "Thanks for the details. I'll follow up with the team again regarding your" at bounding box center [291, 238] width 198 height 27
click at [336, 230] on textarea "Thanks for the details. I'll follow up with the team again regarding the kitche…" at bounding box center [291, 238] width 198 height 27
click at [237, 241] on textarea "Thanks for the details. I'll follow up with the team again regarding the status…" at bounding box center [291, 238] width 198 height 27
type textarea "Thanks for the details. I'll follow up with the team again regarding the status…"
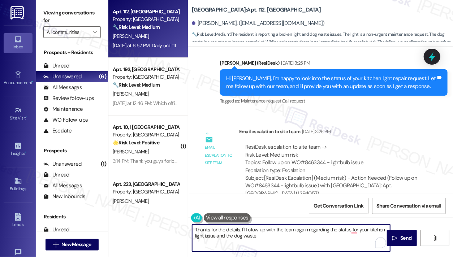
scroll to position [2565, 0]
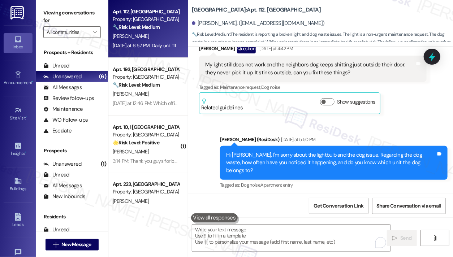
click at [63, 23] on label "Viewing conversations for" at bounding box center [71, 16] width 57 height 19
drag, startPoint x: 68, startPoint y: 10, endPoint x: 78, endPoint y: 1, distance: 13.1
click at [68, 10] on label "Viewing conversations for" at bounding box center [71, 16] width 57 height 19
click at [256, 235] on textarea "To enrich screen reader interactions, please activate Accessibility in Grammarl…" at bounding box center [291, 238] width 198 height 27
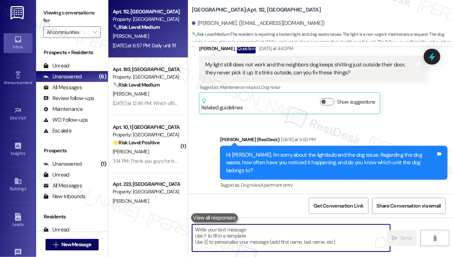
paste textarea "Thanks for the details. I’ll follow up with the team again regarding the status…"
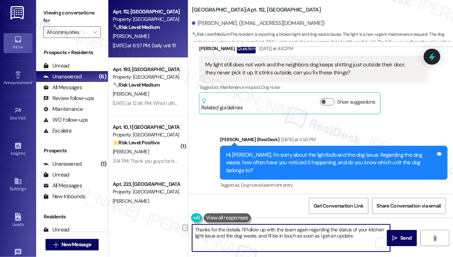
drag, startPoint x: 226, startPoint y: 235, endPoint x: 256, endPoint y: 235, distance: 29.3
click at [256, 235] on textarea "Thanks for the details. I’ll follow up with the team again regarding the status…" at bounding box center [291, 238] width 198 height 27
type textarea "Thanks for the details. I’ll follow up with the team again regarding the status…"
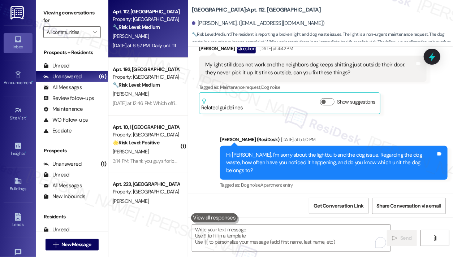
click at [52, 11] on label "Viewing conversations for" at bounding box center [71, 16] width 57 height 19
click at [43, 8] on div "Viewing conversations for All communities " at bounding box center [72, 22] width 72 height 45
click at [271, 231] on textarea "To enrich screen reader interactions, please activate Accessibility in Grammarl…" at bounding box center [291, 238] width 198 height 27
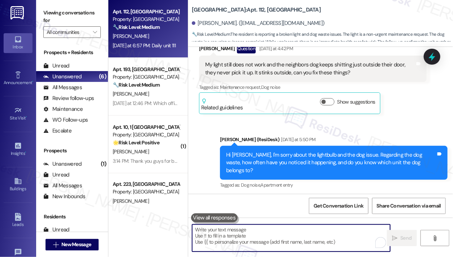
paste textarea "Thanks for the details. I’ll follow up with the team regarding the status of yo…"
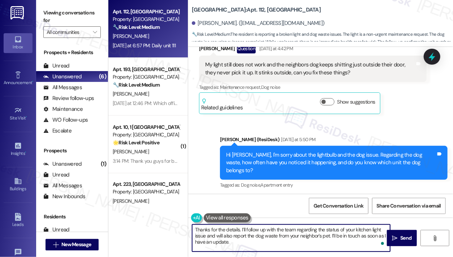
click at [260, 238] on textarea "Thanks for the details. I’ll follow up with the team regarding the status of yo…" at bounding box center [291, 238] width 198 height 27
click at [272, 230] on textarea "Thanks for the details. I’ll follow up with the team regarding the status of yo…" at bounding box center [291, 238] width 198 height 27
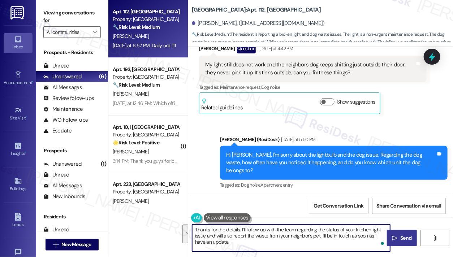
type textarea "Thanks for the details. I’ll follow up with the team regarding the status of yo…"
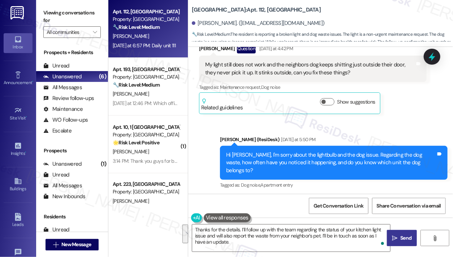
click at [398, 239] on span " Send" at bounding box center [402, 239] width 23 height 8
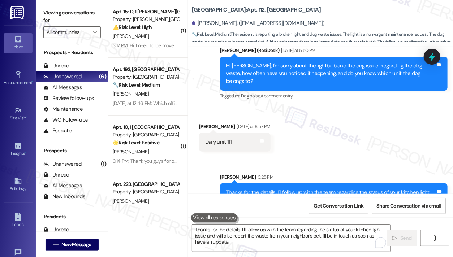
scroll to position [2682, 0]
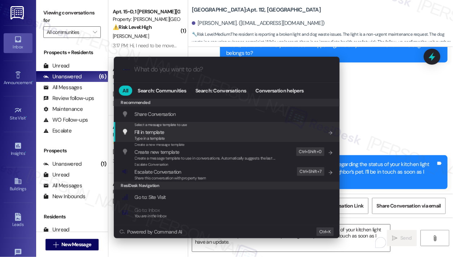
click at [367, 124] on div ".cls-1{fill:#0a055f;}.cls-2{fill:#0cc4c4;} resideskLogoBlueOrange All Search: C…" at bounding box center [226, 128] width 453 height 257
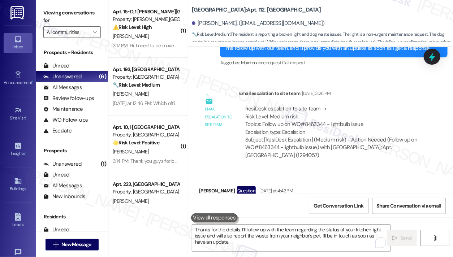
scroll to position [2393, 0]
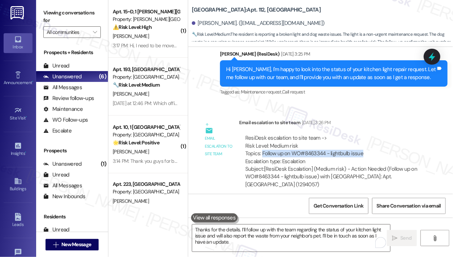
drag, startPoint x: 263, startPoint y: 161, endPoint x: 368, endPoint y: 159, distance: 104.5
click at [368, 159] on div "ResiDesk escalation to site team -> Risk Level: Medium risk Topics: Follow up o…" at bounding box center [332, 149] width 175 height 31
copy div "Follow up on WO#8463344 - lightbulb issue"
click at [435, 57] on icon at bounding box center [432, 56] width 9 height 11
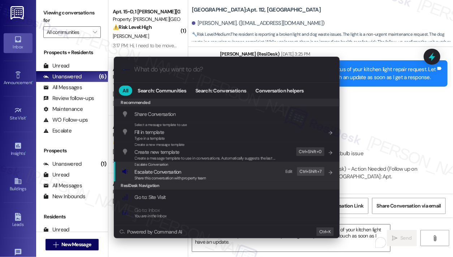
click at [214, 174] on div "Escalate Conversation Escalate Conversation Share this conversation with proper…" at bounding box center [228, 172] width 212 height 20
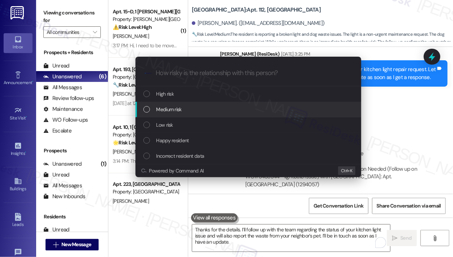
click at [185, 110] on div "Medium risk" at bounding box center [250, 110] width 212 height 8
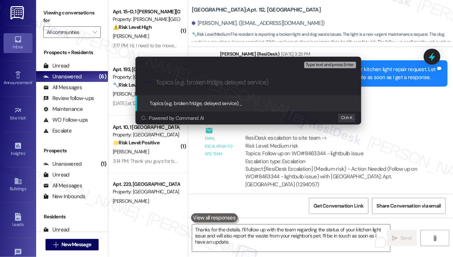
paste input "Follow up on WO#8463344 - lightbulb issue"
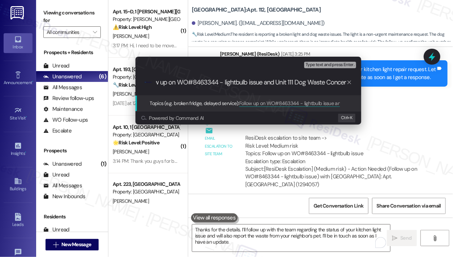
type input "Follow up on WO#8463344 - lightbulb issue and Unit 111 Dog Waste Concern"
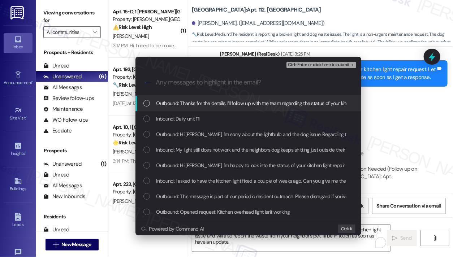
scroll to position [0, 0]
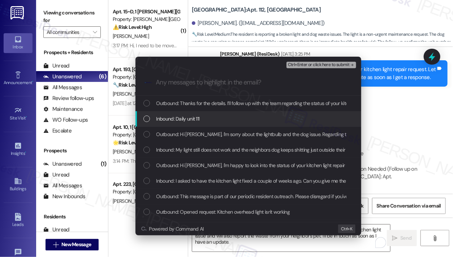
click at [238, 114] on div "Inbound: Daily unit 111" at bounding box center [249, 119] width 226 height 16
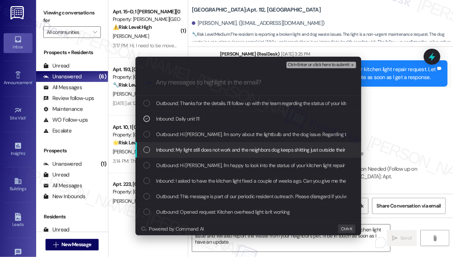
click at [244, 150] on span "Inbound: My light still does not work and the neighbors dog keeps shitting just…" at bounding box center [323, 150] width 333 height 8
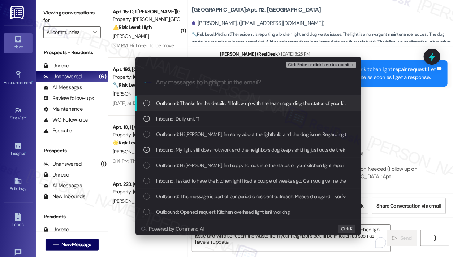
click at [326, 63] on span "Ctrl+Enter or click here to submit" at bounding box center [319, 65] width 62 height 5
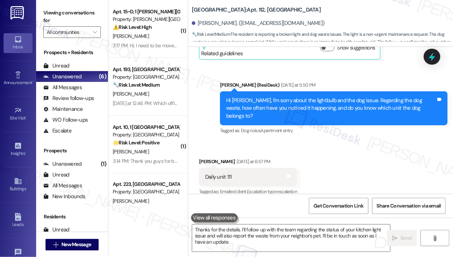
scroll to position [2601, 0]
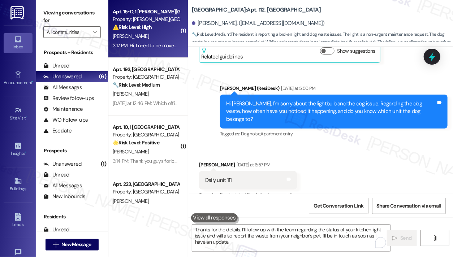
click at [168, 43] on div "3:17 PM: Hi, I need to be moved out by the end of the month. Do you know what I…" at bounding box center [346, 45] width 466 height 7
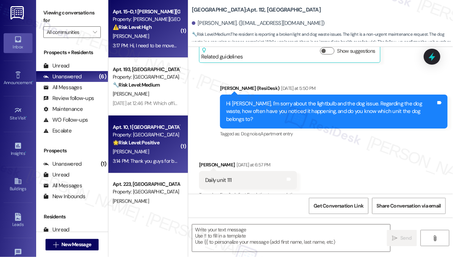
type textarea "Fetching suggested responses. Please feel free to read through the conversation…"
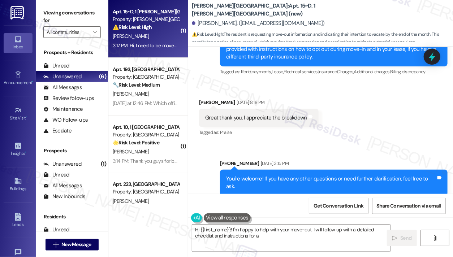
scroll to position [2277, 0]
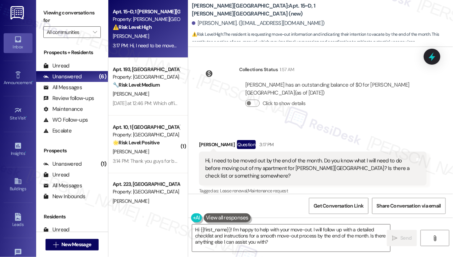
click at [280, 157] on div "Hi, I need to be moved out by the end of the month. Do you know what I will nee…" at bounding box center [310, 168] width 210 height 23
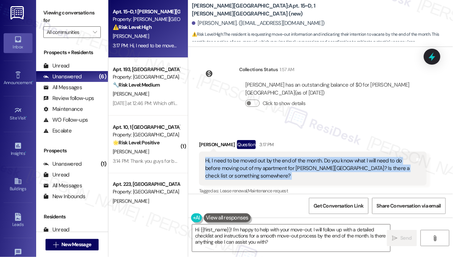
click at [260, 157] on div "Hi, I need to be moved out by the end of the month. Do you know what I will nee…" at bounding box center [310, 168] width 210 height 23
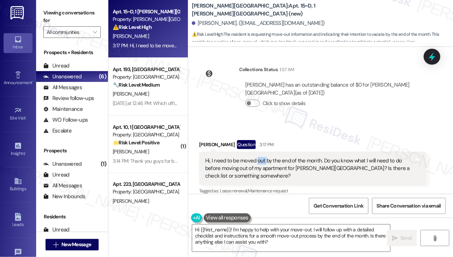
click at [260, 157] on div "Hi, I need to be moved out by the end of the month. Do you know what I will nee…" at bounding box center [310, 168] width 210 height 23
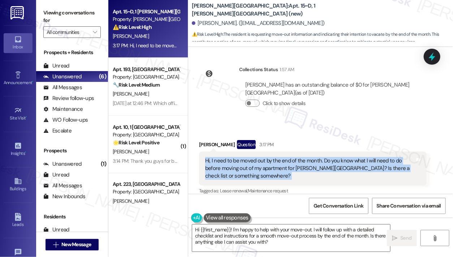
click at [260, 157] on div "Hi, I need to be moved out by the end of the month. Do you know what I will nee…" at bounding box center [310, 168] width 210 height 23
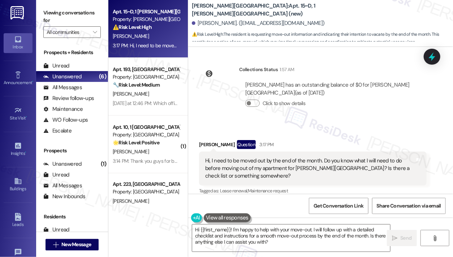
click at [193, 11] on b "Taylor Heights: Apt. 15~D, 1 Taylor Heights (new)" at bounding box center [264, 10] width 145 height 16
copy b "Taylor"
click at [57, 12] on label "Viewing conversations for" at bounding box center [71, 16] width 57 height 19
drag, startPoint x: 189, startPoint y: 10, endPoint x: 226, endPoint y: 9, distance: 36.2
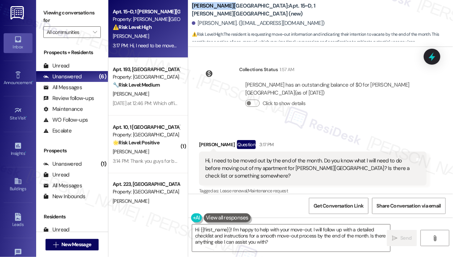
click at [226, 9] on div "Taylor Heights: Apt. 15~D, 1 Taylor Heights (new) Jordan Frank. (frankjor002@ho…" at bounding box center [320, 22] width 265 height 40
copy b "Taylor Heights"
click at [72, 17] on label "Viewing conversations for" at bounding box center [71, 16] width 57 height 19
click at [285, 239] on textarea "Hi {{first_name}}! I'm happy to help with your move-out. I will follow up with …" at bounding box center [291, 238] width 198 height 27
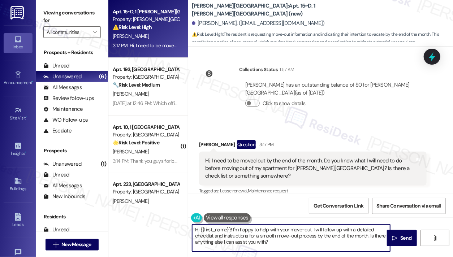
click at [285, 239] on textarea "Hi {{first_name}}! I'm happy to help with your move-out. I will follow up with …" at bounding box center [291, 238] width 198 height 27
click at [294, 140] on div "Jordan Frank Question 3:17 PM" at bounding box center [313, 146] width 228 height 12
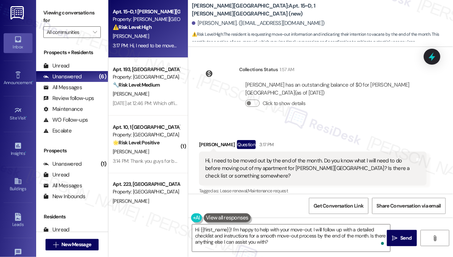
click at [297, 152] on div "Hi, I need to be moved out by the end of the month. Do you know what I will nee…" at bounding box center [313, 169] width 228 height 34
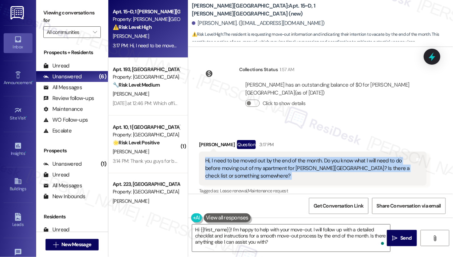
click at [297, 152] on div "Hi, I need to be moved out by the end of the month. Do you know what I will nee…" at bounding box center [313, 169] width 228 height 34
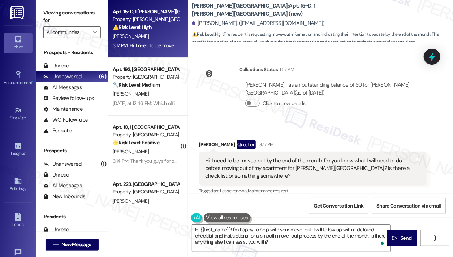
click at [78, 16] on label "Viewing conversations for" at bounding box center [71, 16] width 57 height 19
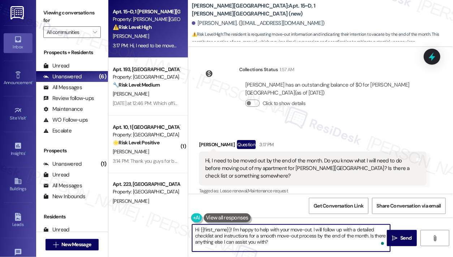
click at [290, 233] on textarea "Hi {{first_name}}! I'm happy to help with your move-out. I will follow up with …" at bounding box center [291, 238] width 198 height 27
click at [294, 235] on textarea "Hi {{first_name}}! I'm happy to help with your move-out. I will follow up with …" at bounding box center [291, 238] width 198 height 27
drag, startPoint x: 323, startPoint y: 227, endPoint x: 368, endPoint y: 238, distance: 46.7
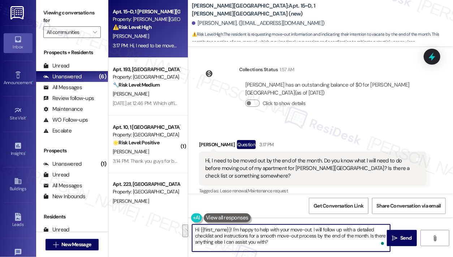
click at [368, 238] on textarea "Hi {{first_name}}! I'm happy to help with your move-out. I will follow up with …" at bounding box center [291, 238] width 198 height 27
click at [240, 162] on div "Hi, I need to be moved out by the end of the month. Do you know what I will nee…" at bounding box center [310, 168] width 210 height 23
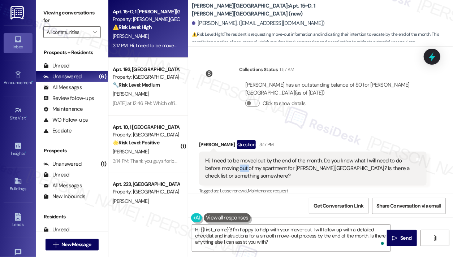
click at [240, 162] on div "Hi, I need to be moved out by the end of the month. Do you know what I will nee…" at bounding box center [310, 168] width 210 height 23
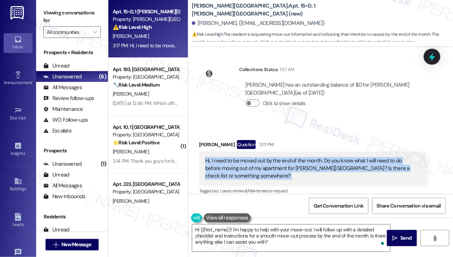
click at [240, 162] on div "Hi, I need to be moved out by the end of the month. Do you know what I will nee…" at bounding box center [310, 168] width 210 height 23
copy div "Hi, I need to be moved out by the end of the month. Do you know what I will nee…"
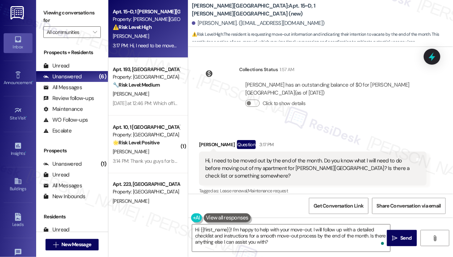
click at [64, 21] on label "Viewing conversations for" at bounding box center [71, 16] width 57 height 19
click at [231, 239] on textarea "Hi {{first_name}}! I'm happy to help with your move-out. I will follow up with …" at bounding box center [291, 238] width 198 height 27
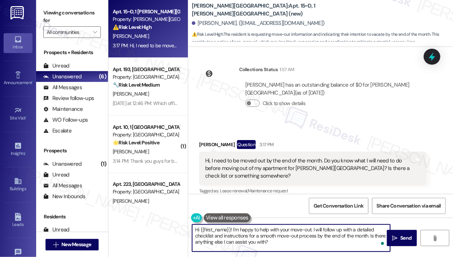
click at [231, 239] on textarea "Hi {{first_name}}! I'm happy to help with your move-out. I will follow up with …" at bounding box center [291, 238] width 198 height 27
paste textarea "Thanks for reaching out. I understand you’re planning to move out by the end of…"
click at [229, 229] on textarea "Hi {{first_name}}! I'm happy to help with your move-out. I will follow up with …" at bounding box center [291, 238] width 198 height 27
drag, startPoint x: 286, startPoint y: 245, endPoint x: 233, endPoint y: 227, distance: 55.7
click at [233, 227] on textarea "Hi {{first_name}}! I'm happy to help with your move-out. I will follow up with …" at bounding box center [291, 238] width 198 height 27
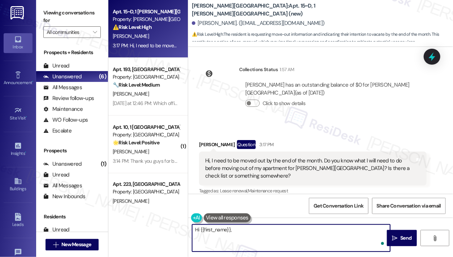
paste textarea "Thanks for reaching out. I understand you’re planning to move out by the end of…"
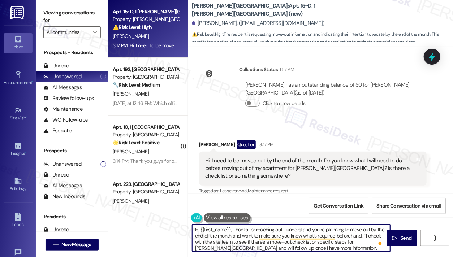
click at [236, 226] on textarea "Hi {{first_name}}, Thanks for reaching out. I understand you’re planning to mov…" at bounding box center [291, 238] width 198 height 27
drag, startPoint x: 347, startPoint y: 241, endPoint x: 385, endPoint y: 241, distance: 38.3
click at [385, 241] on textarea "Hi {{first_name}}, thanks for reaching out. I understand you’re planning to mov…" at bounding box center [291, 238] width 198 height 27
click at [297, 244] on textarea "Hi {{first_name}}, thanks for reaching out. I understand you’re planning to mov…" at bounding box center [291, 238] width 198 height 27
click at [252, 248] on textarea "Hi {{first_name}}, thanks for reaching out. I understand you’re planning to mov…" at bounding box center [291, 238] width 198 height 27
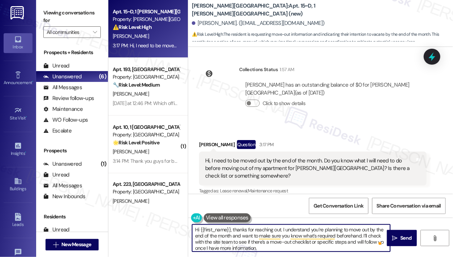
click at [252, 248] on textarea "Hi {{first_name}}, thanks for reaching out. I understand you’re planning to mov…" at bounding box center [291, 238] width 198 height 27
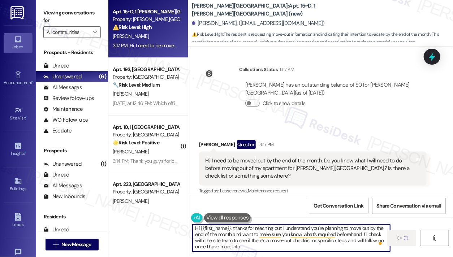
type textarea "Hi {{first_name}}, thanks for reaching out. I understand you’re planning to mov…"
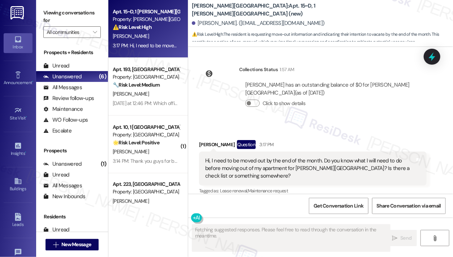
scroll to position [2277, 0]
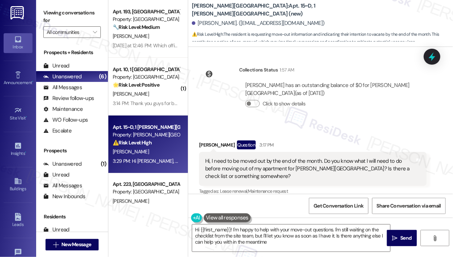
type textarea "Hi {{first_name}}! I'm happy to help with your move-out questions. I'm still wa…"
click at [59, 17] on label "Viewing conversations for" at bounding box center [71, 16] width 57 height 19
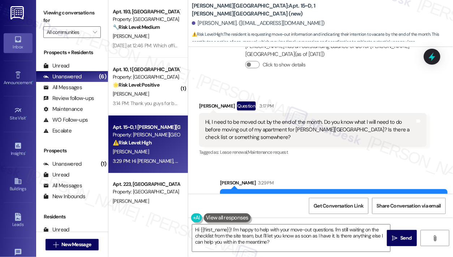
scroll to position [2351, 0]
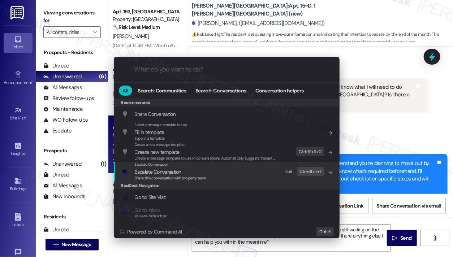
click at [247, 185] on div "ResiDesk Navigation" at bounding box center [227, 186] width 226 height 8
click at [207, 175] on div "Escalate Conversation Escalate Conversation Share this conversation with proper…" at bounding box center [228, 172] width 212 height 20
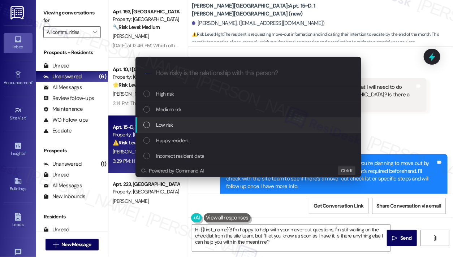
click at [178, 124] on div "Low risk" at bounding box center [250, 125] width 212 height 8
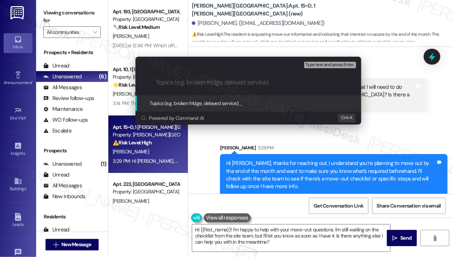
paste input "Move-Out Process f"
click at [223, 66] on div "Escalate Conversation Low risk Topics (e.g. broken fridge, delayed service) Any…" at bounding box center [249, 63] width 226 height 13
click at [224, 78] on div ".cls-1{fill:#0a055f;}.cls-2{fill:#0cc4c4;} resideskLogoBlueOrange Move-Out Proc…" at bounding box center [249, 83] width 226 height 26
click at [226, 86] on div ".cls-1{fill:#0a055f;}.cls-2{fill:#0cc4c4;} resideskLogoBlueOrange Move-Out Proc…" at bounding box center [249, 83] width 226 height 26
click at [210, 85] on input "Move-Out Process" at bounding box center [251, 83] width 191 height 8
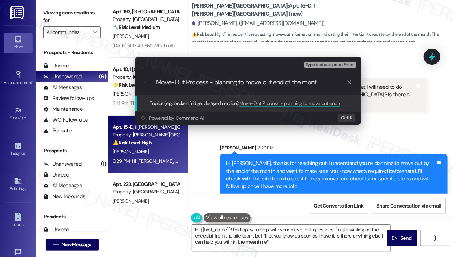
type input "Move-Out Process - planning to move out end of the month"
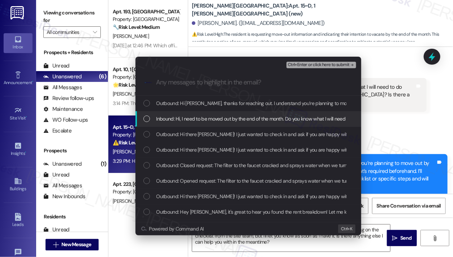
click at [215, 114] on div "Inbound: Hi, I need to be moved out by the end of the month. Do you know what I…" at bounding box center [249, 119] width 226 height 16
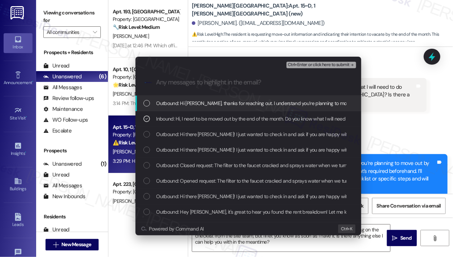
click at [315, 63] on span "Ctrl+Enter or click here to submit" at bounding box center [319, 65] width 62 height 5
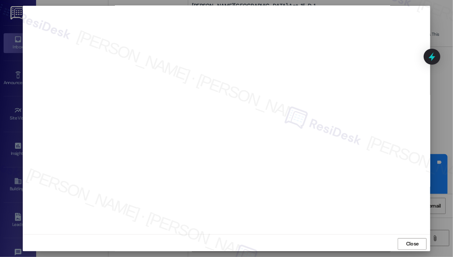
scroll to position [5, 0]
click at [410, 243] on span "Close" at bounding box center [412, 243] width 13 height 8
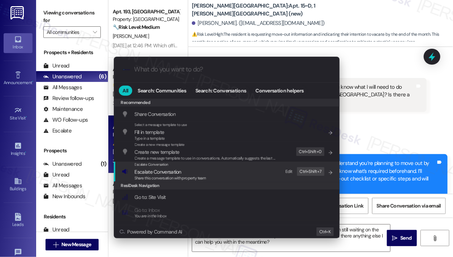
click at [190, 179] on span "Share this conversation with property team" at bounding box center [171, 178] width 72 height 5
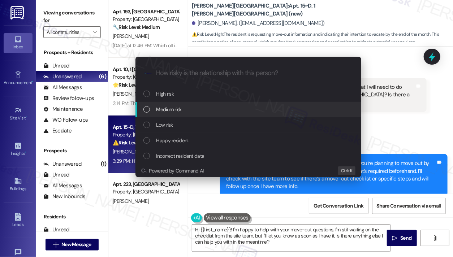
click at [198, 111] on div "Medium risk" at bounding box center [250, 110] width 212 height 8
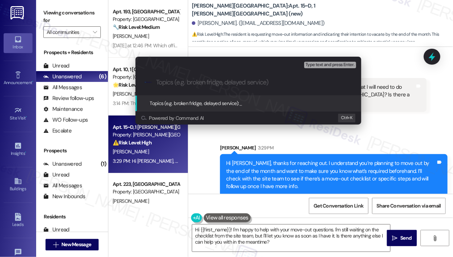
paste input "Move-Out Process - planning to move out end of the month"
type input "Move-Out Process - planning to move out end of the month"
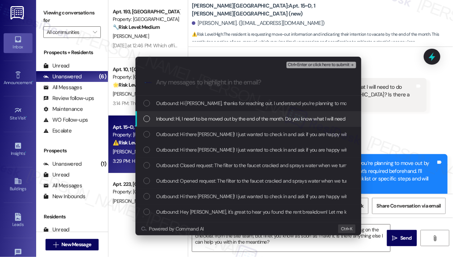
click at [213, 118] on span "Inbound: Hi, I need to be moved out by the end of the month. Do you know what I…" at bounding box center [391, 119] width 468 height 8
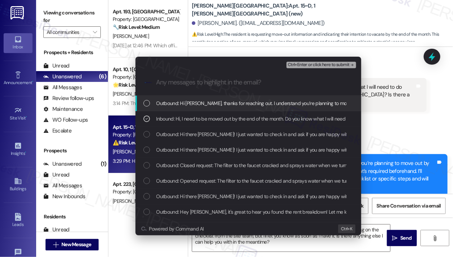
click at [327, 63] on span "Ctrl+Enter or click here to submit" at bounding box center [319, 65] width 62 height 5
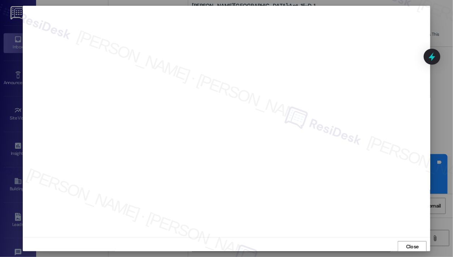
scroll to position [1, 0]
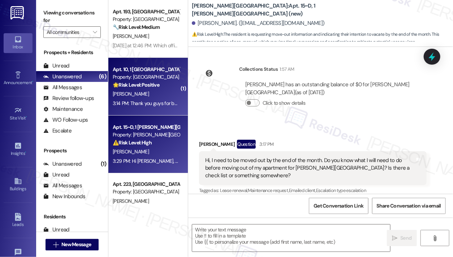
type textarea "Fetching suggested responses. Please feel free to read through the conversation…"
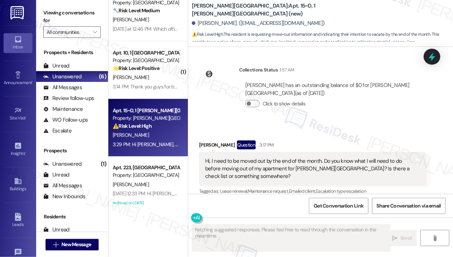
scroll to position [25, 0]
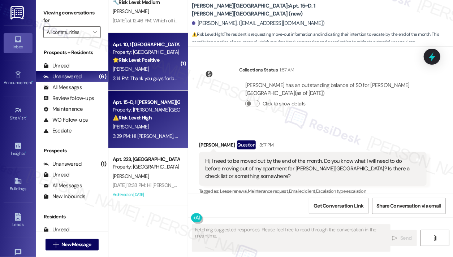
click at [145, 80] on div "3:14 PM: Thank you guys for being so kind! 3:14 PM: Thank you guys for being so…" at bounding box center [157, 78] width 88 height 7
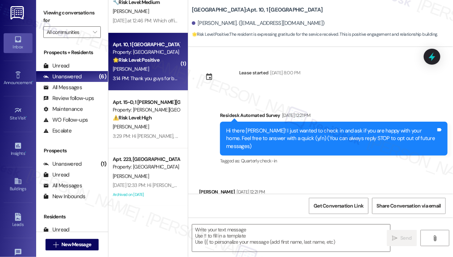
scroll to position [2811, 0]
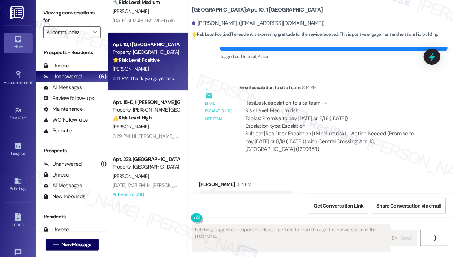
click at [277, 99] on div "ResiDesk escalation to site team -> Risk Level: Medium risk Topics: Promise to …" at bounding box center [332, 114] width 175 height 31
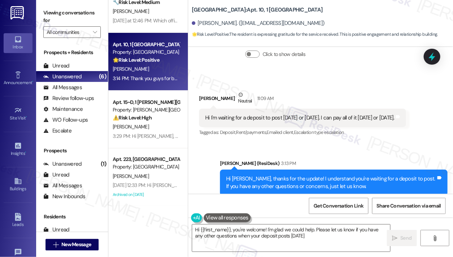
type textarea "Hi {{first_name}}, you're welcome! I'm glad we could help. Please let us know i…"
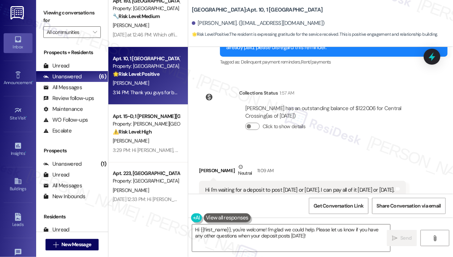
scroll to position [0, 0]
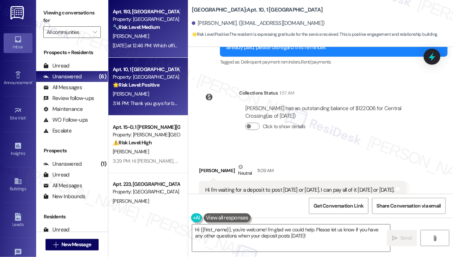
click at [146, 46] on div "Yesterday at 12:46 PM: Which office do I stop by? Yesterday at 12:46 PM: Which …" at bounding box center [160, 45] width 95 height 7
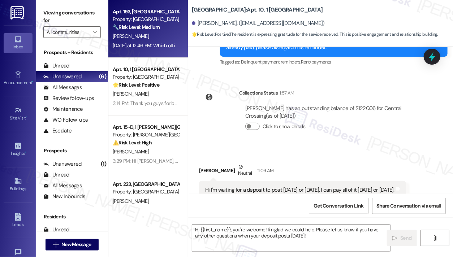
type textarea "Fetching suggested responses. Please feel free to read through the conversation…"
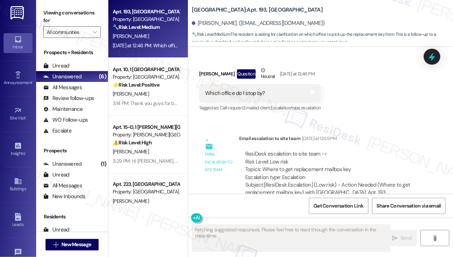
scroll to position [3462, 0]
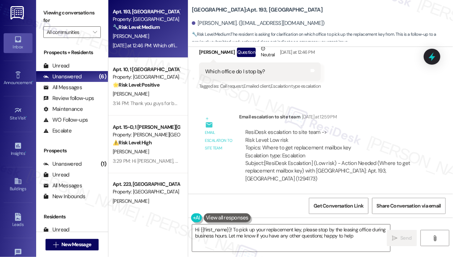
type textarea "Hi {{first_name}}! To pick up your replacement key, please stop by the leasing …"
